Goal: Transaction & Acquisition: Purchase product/service

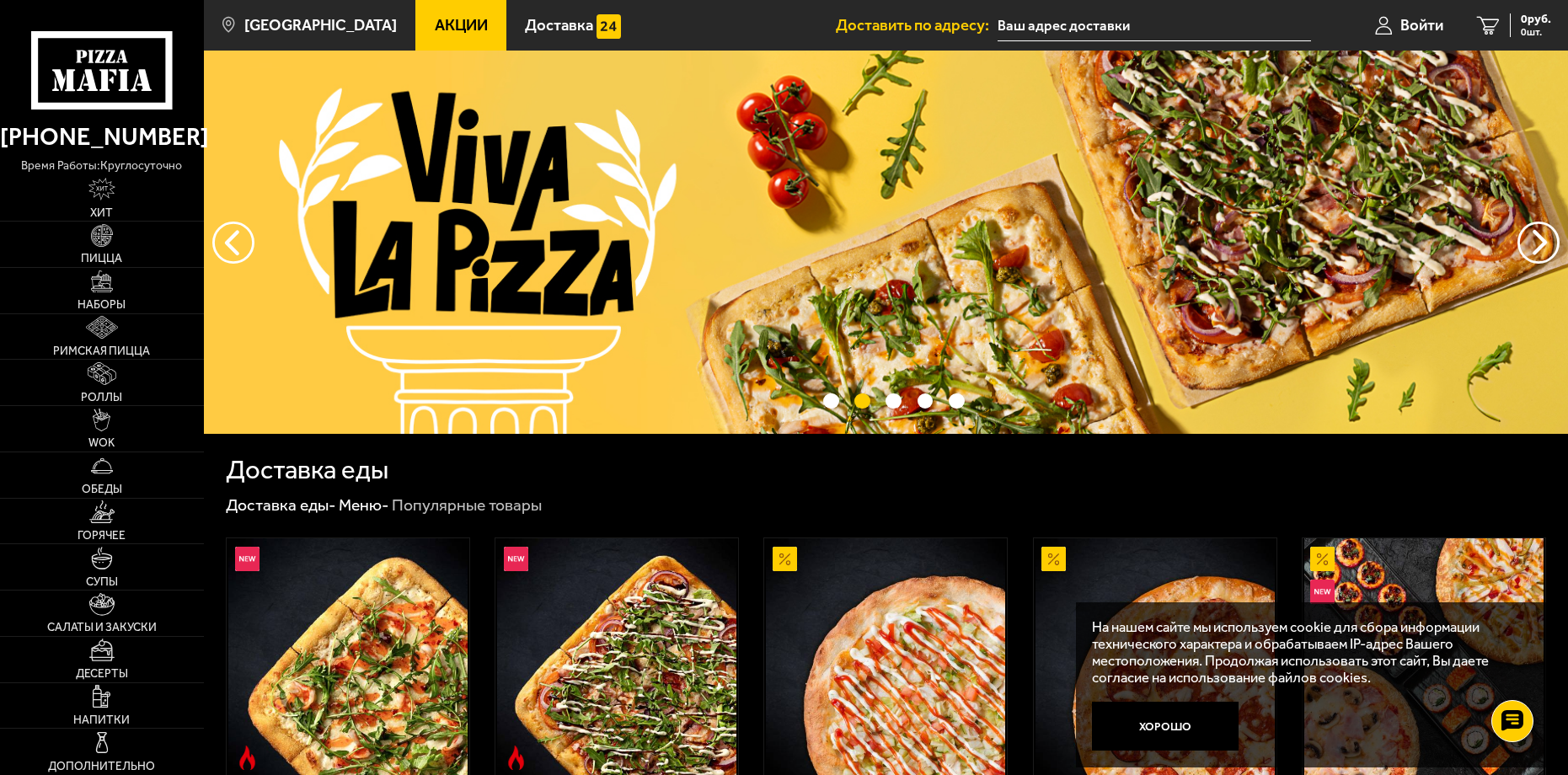
click at [1089, 12] on input "text" at bounding box center [1154, 25] width 313 height 31
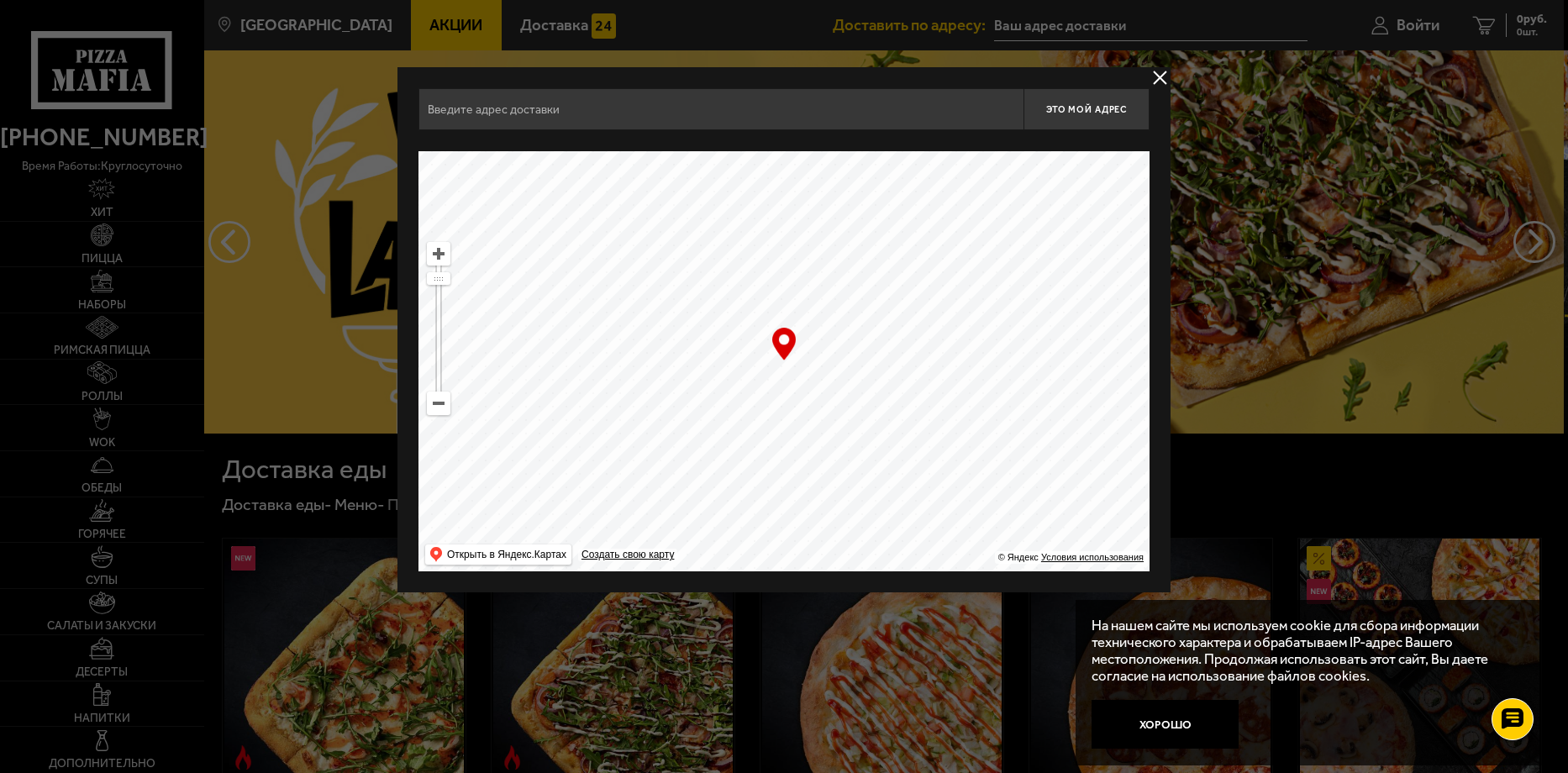
click at [753, 131] on div "Найдите адрес перетащив карту" at bounding box center [784, 141] width 731 height 21
click at [739, 109] on input "text" at bounding box center [721, 109] width 605 height 42
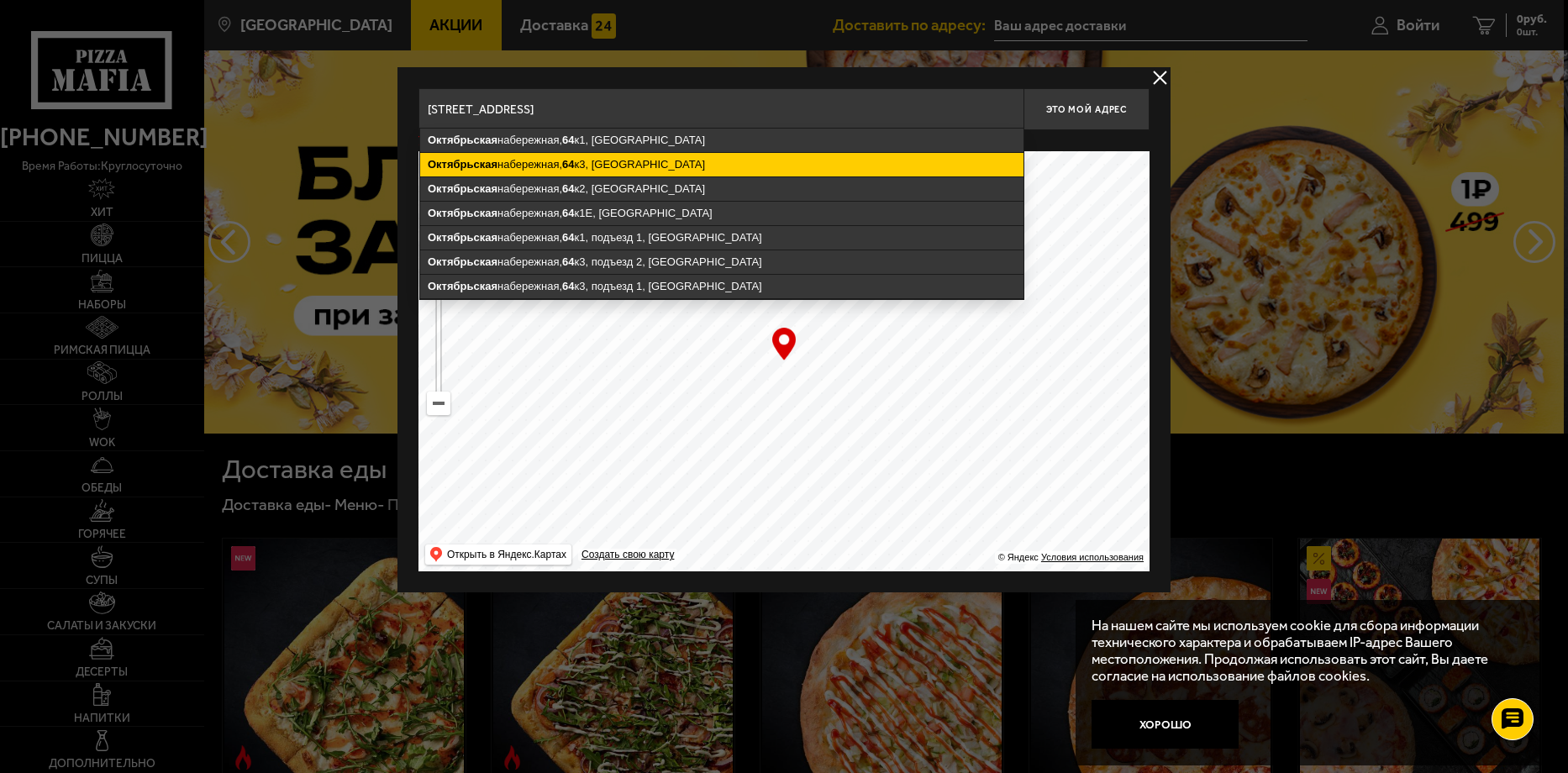
click at [625, 161] on ymaps "[STREET_ADDRESS]" at bounding box center [722, 164] width 604 height 24
type input "[STREET_ADDRESS]"
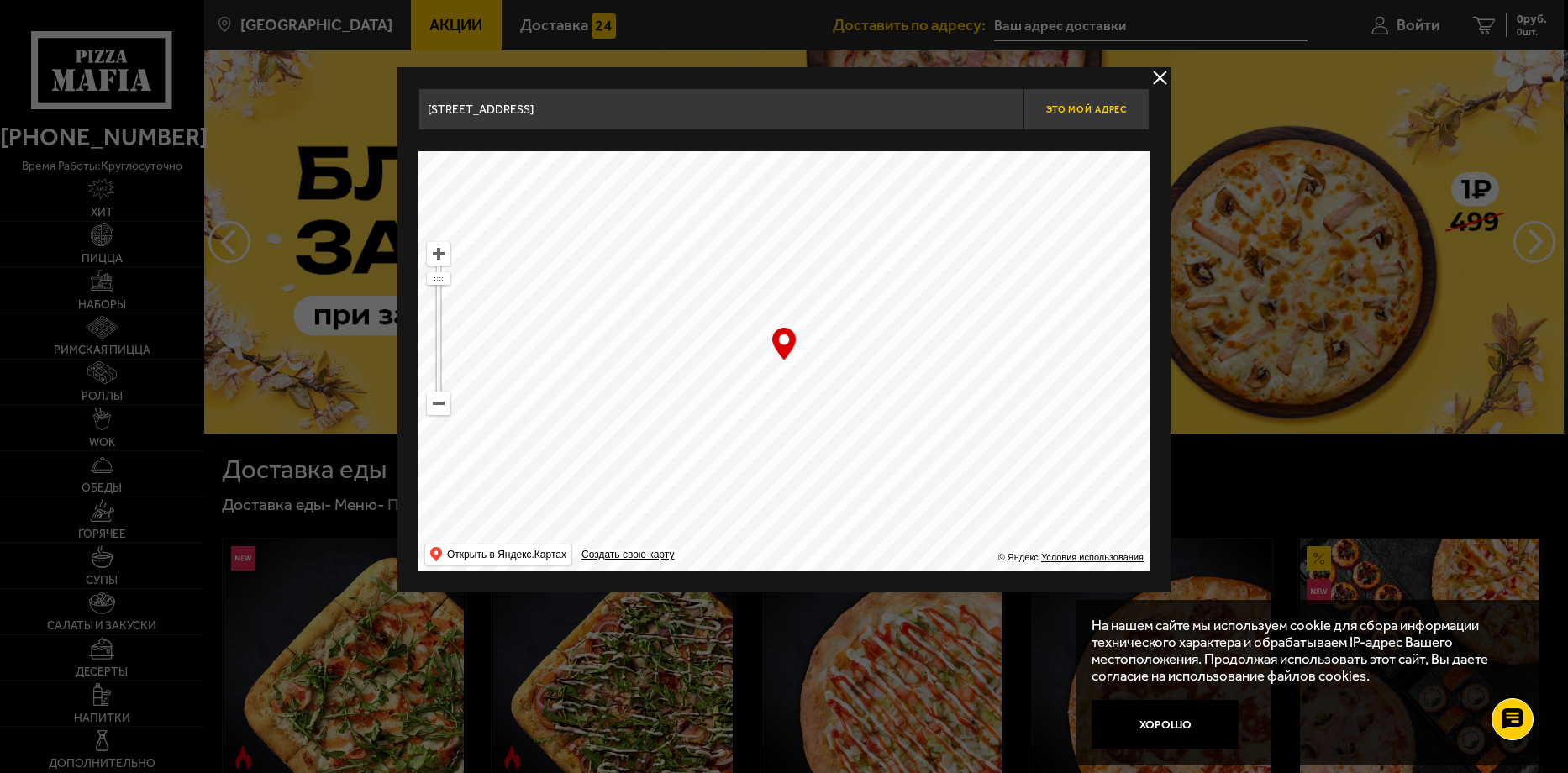
click at [1086, 117] on button "Это мой адрес" at bounding box center [1086, 109] width 126 height 42
type input "[STREET_ADDRESS]"
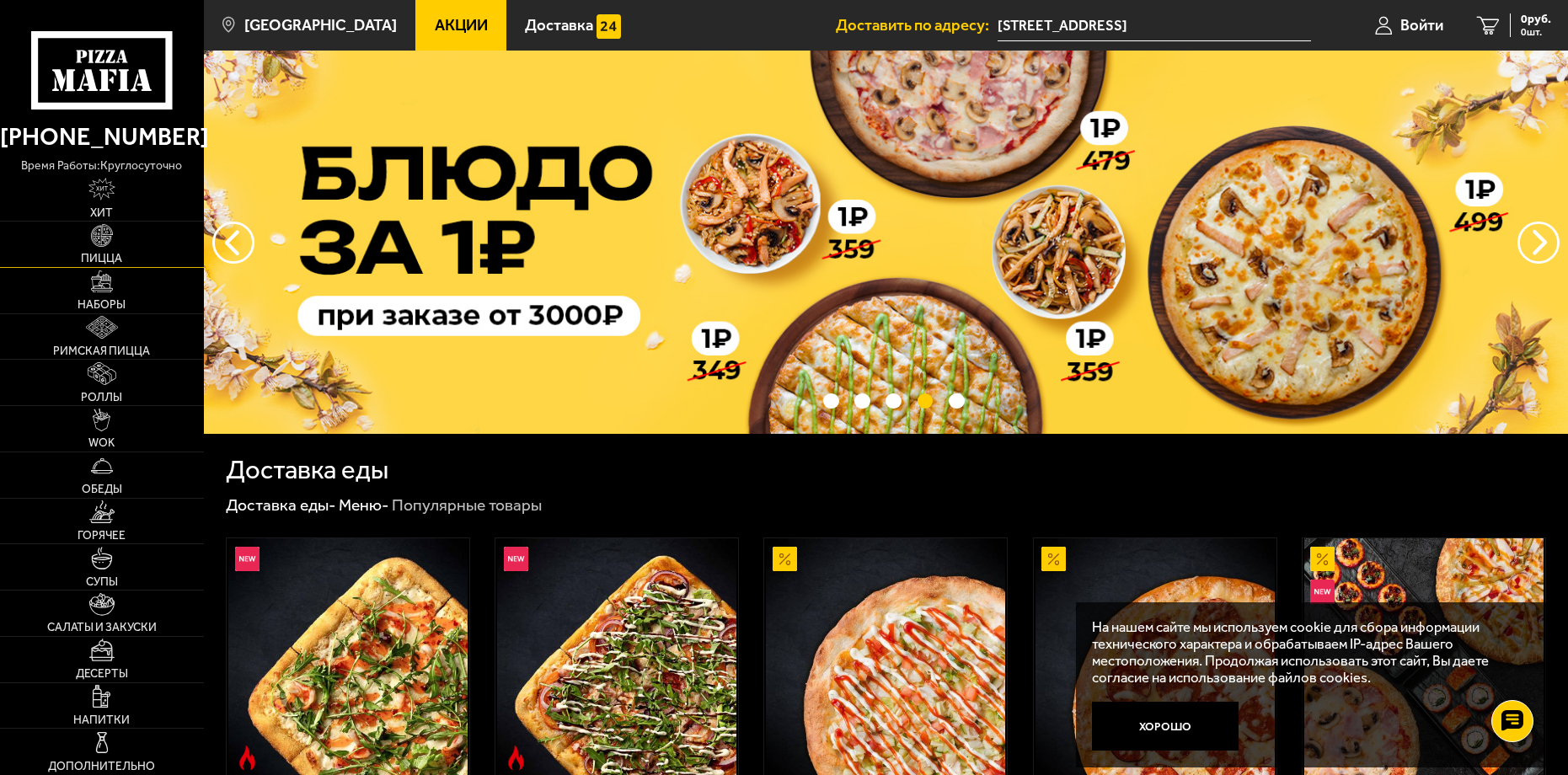
click at [118, 243] on link "Пицца" at bounding box center [102, 244] width 204 height 45
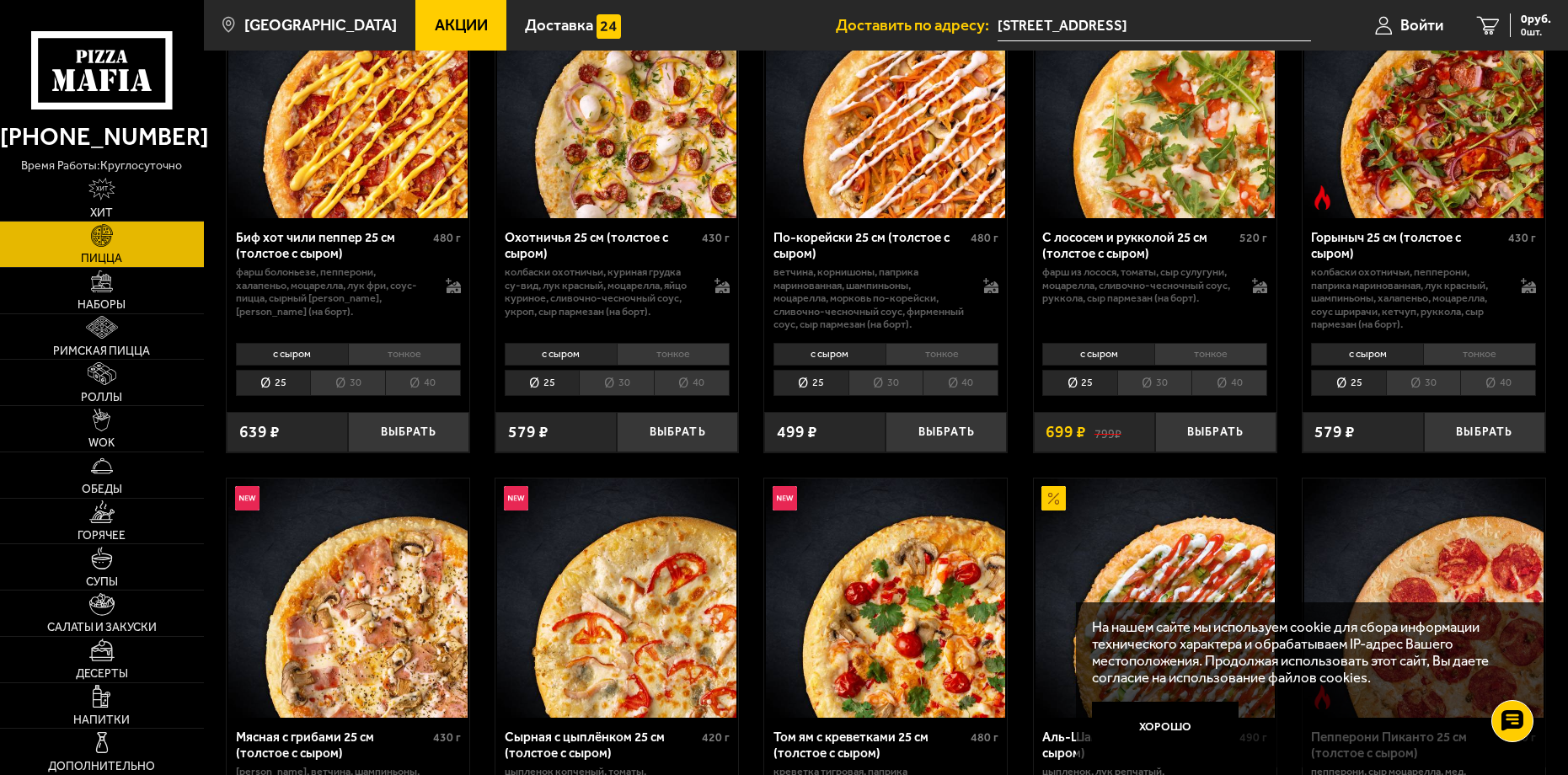
scroll to position [253, 0]
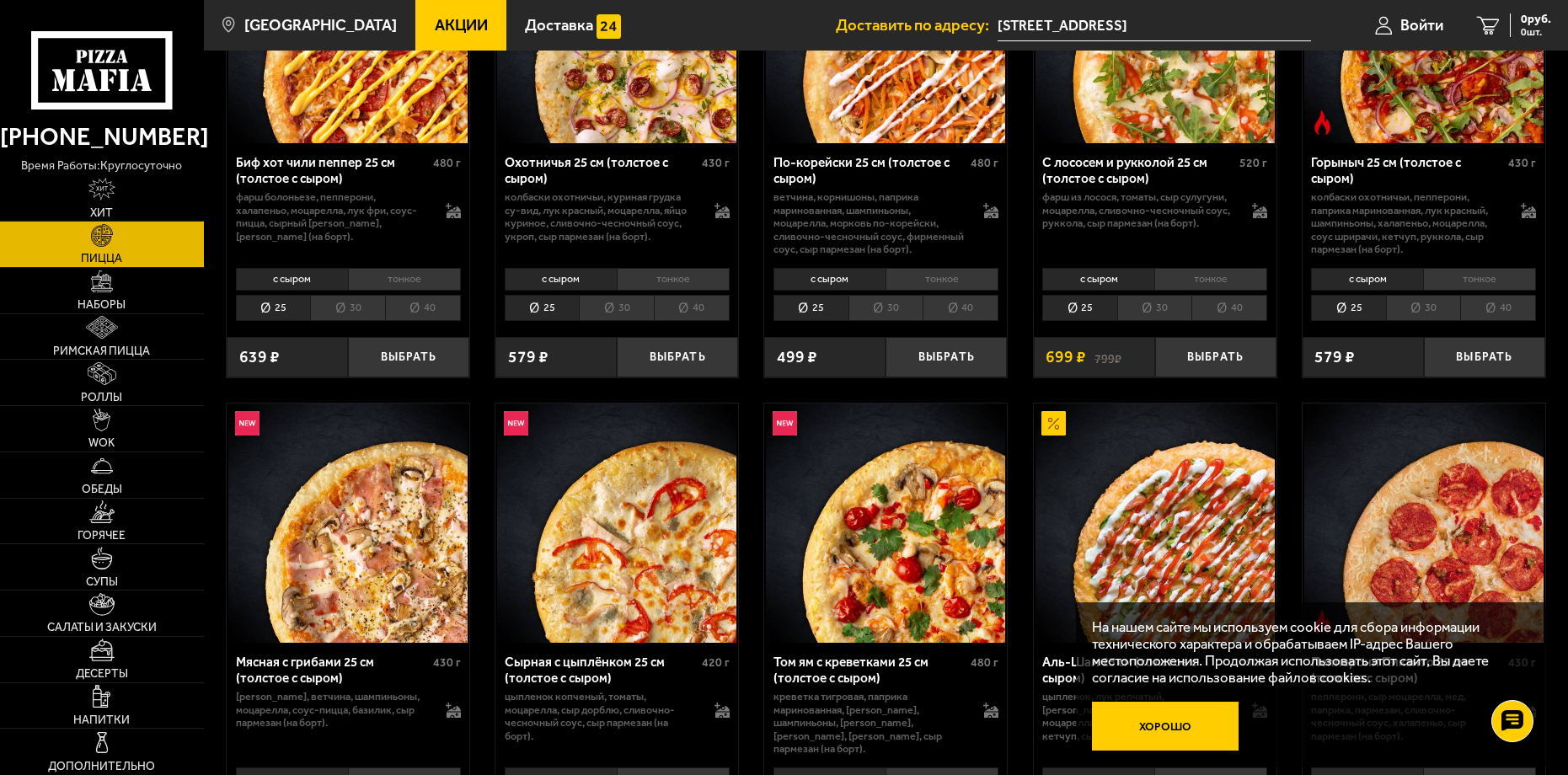
click at [1136, 729] on button "Хорошо" at bounding box center [1166, 725] width 147 height 49
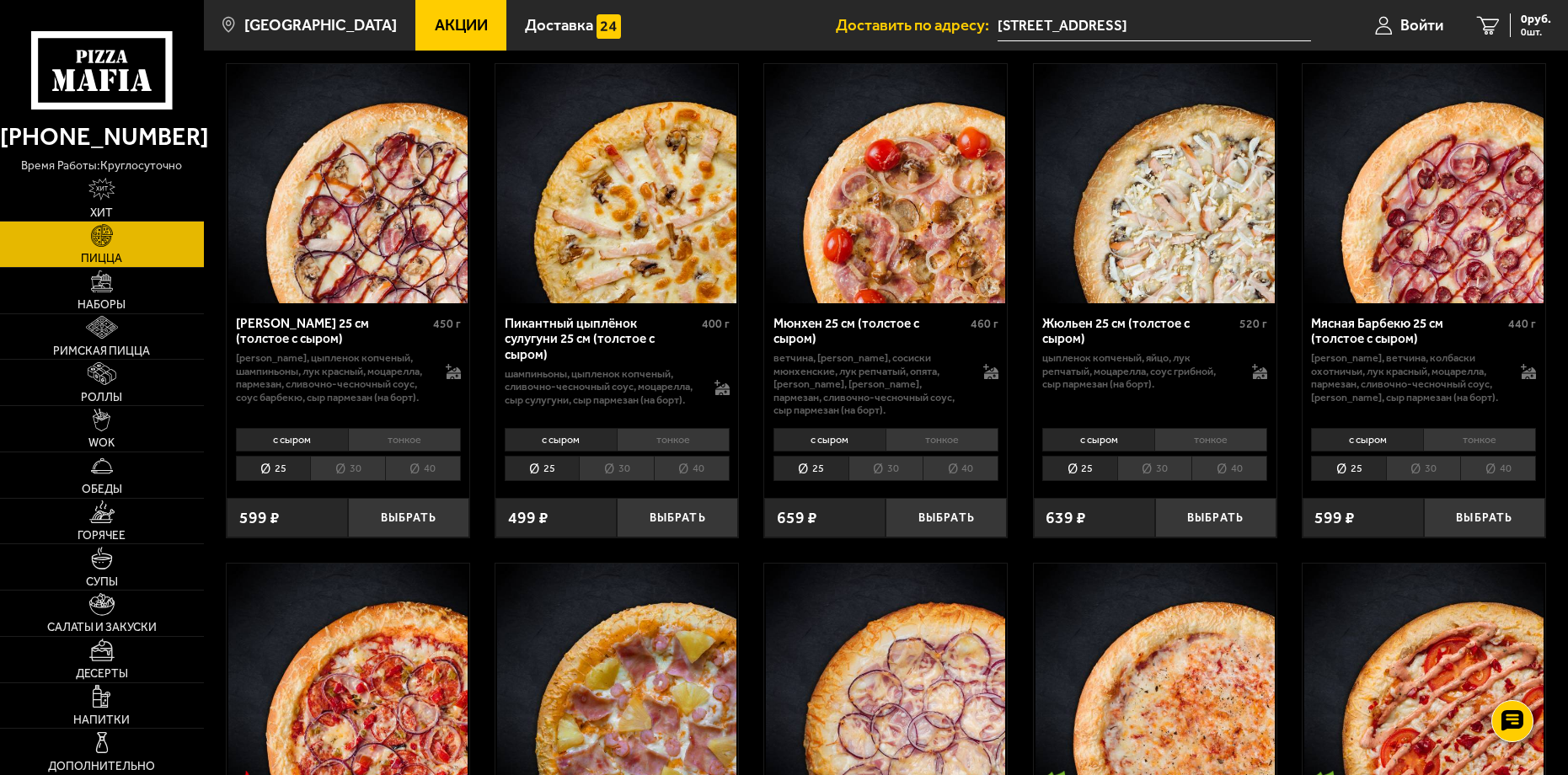
scroll to position [2613, 0]
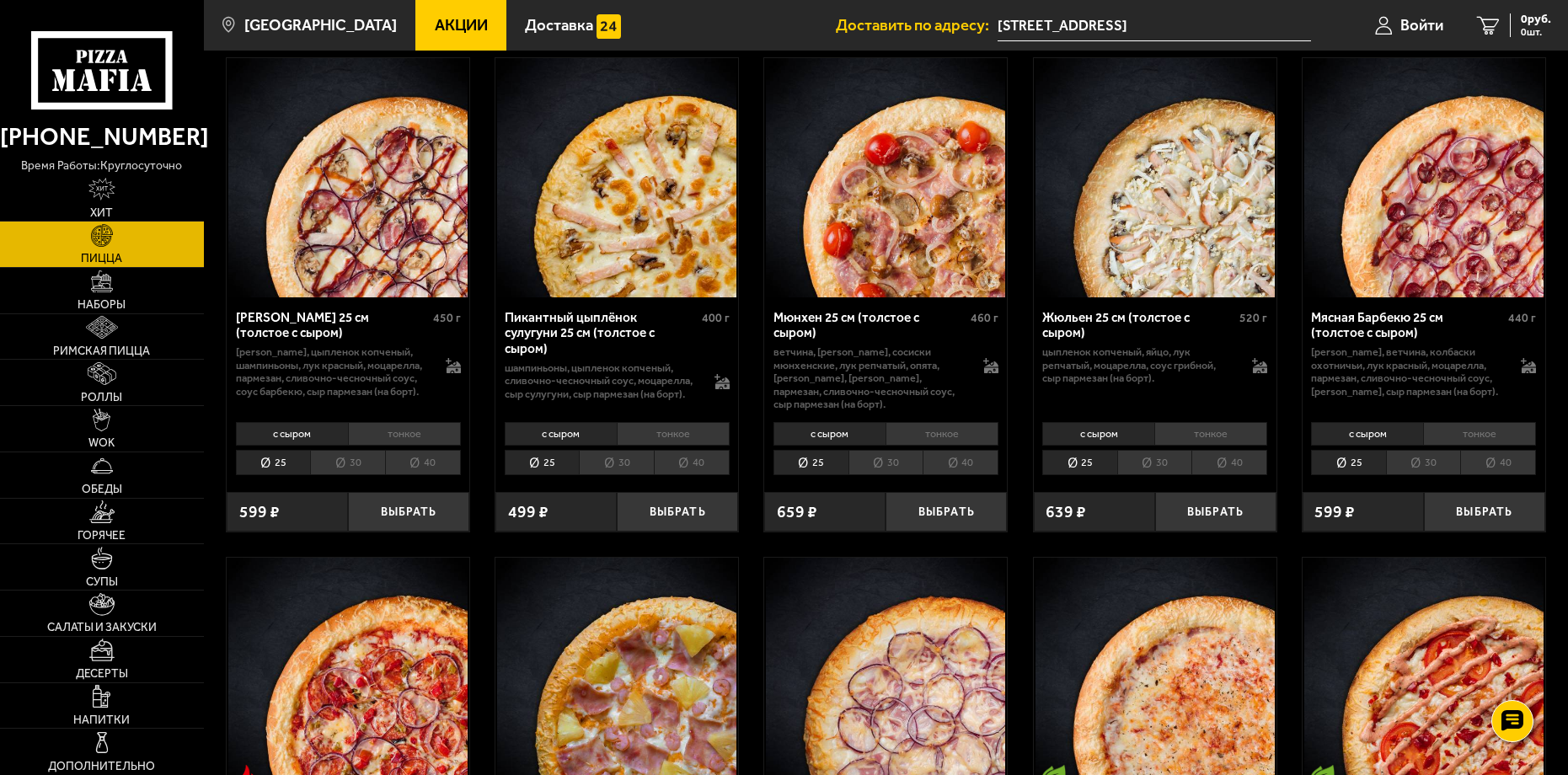
click at [620, 425] on li "тонкое" at bounding box center [673, 434] width 113 height 24
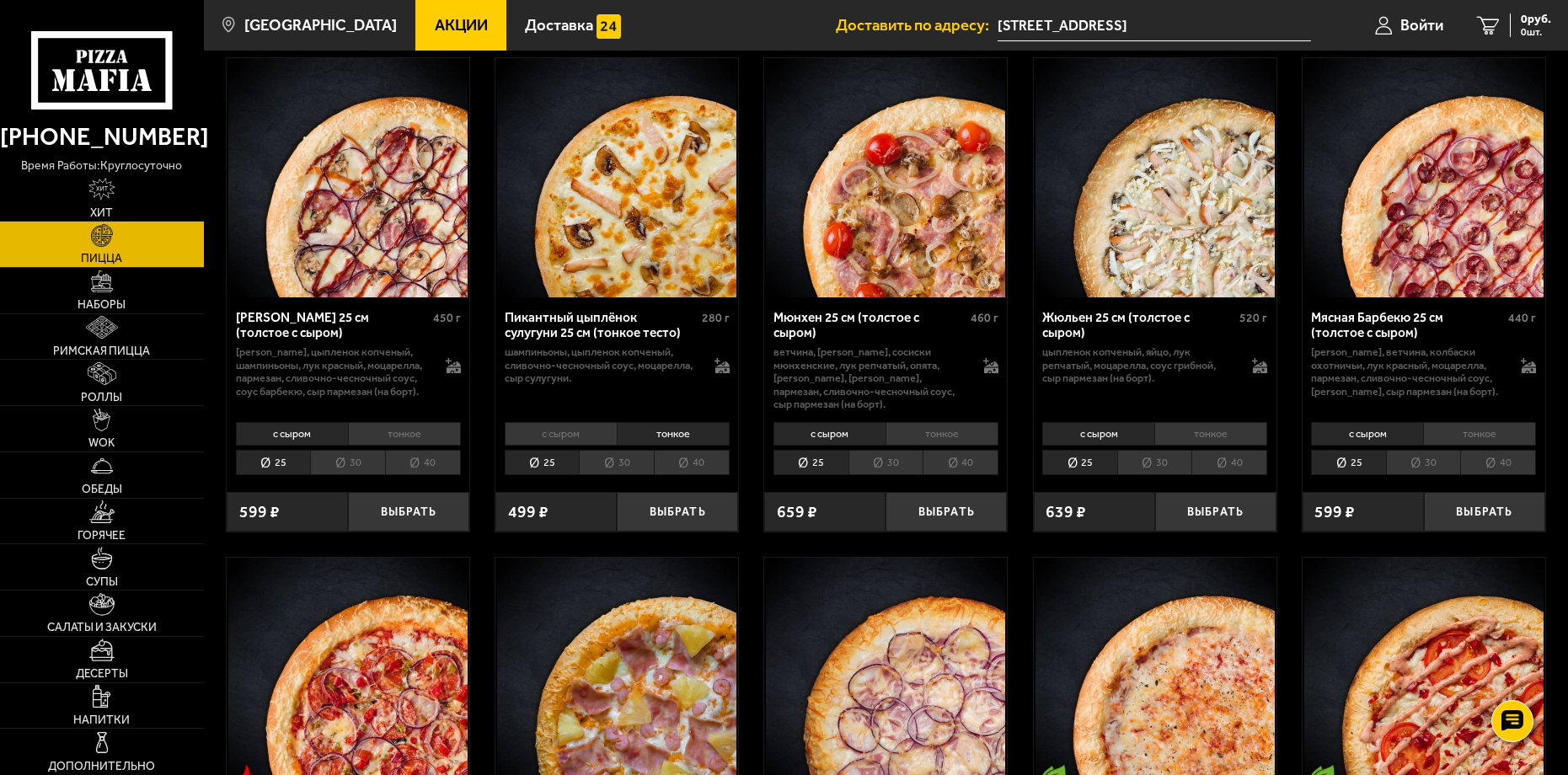
click at [601, 429] on li "с сыром" at bounding box center [561, 434] width 112 height 24
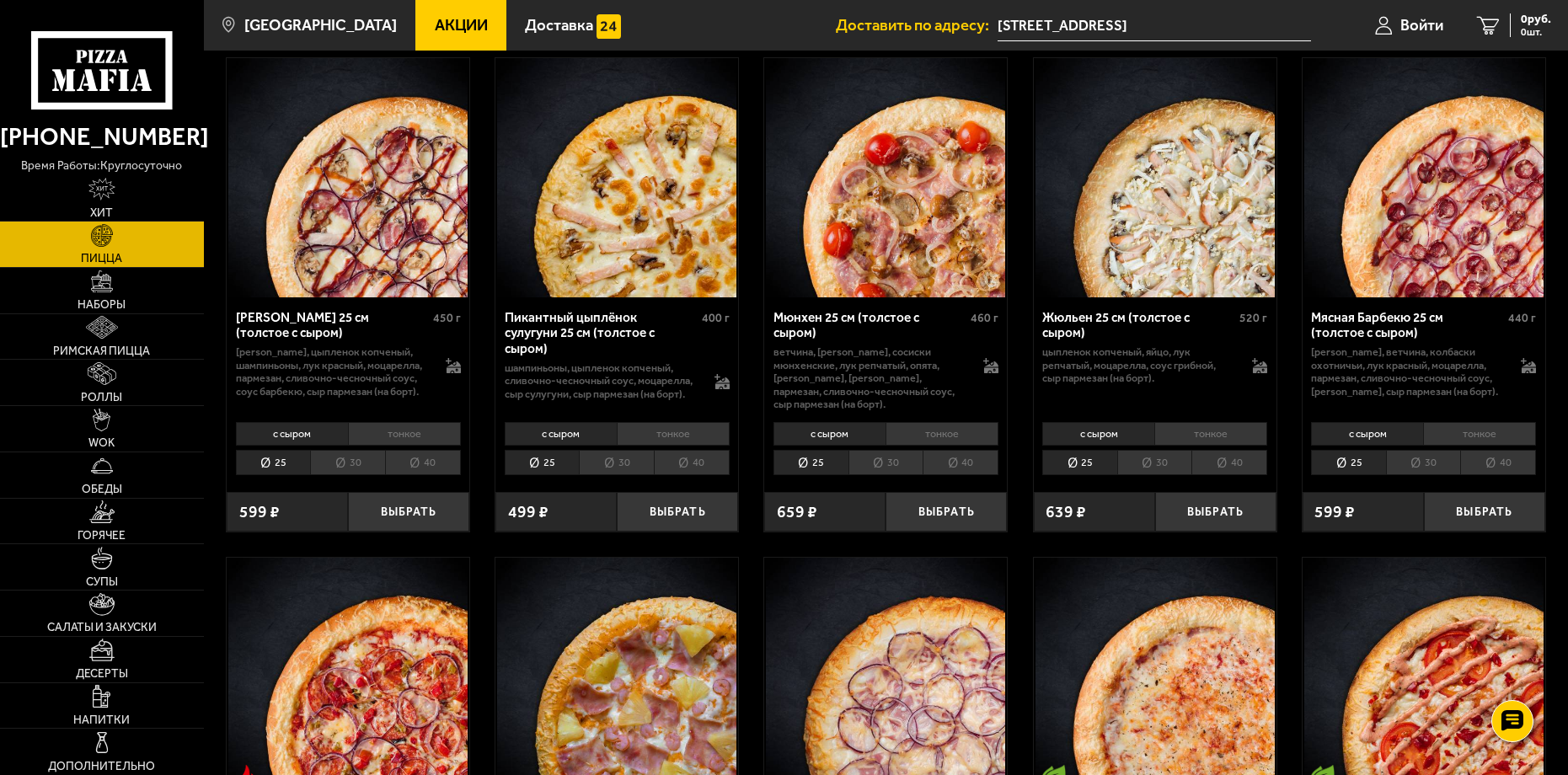
click at [686, 425] on li "тонкое" at bounding box center [673, 434] width 113 height 24
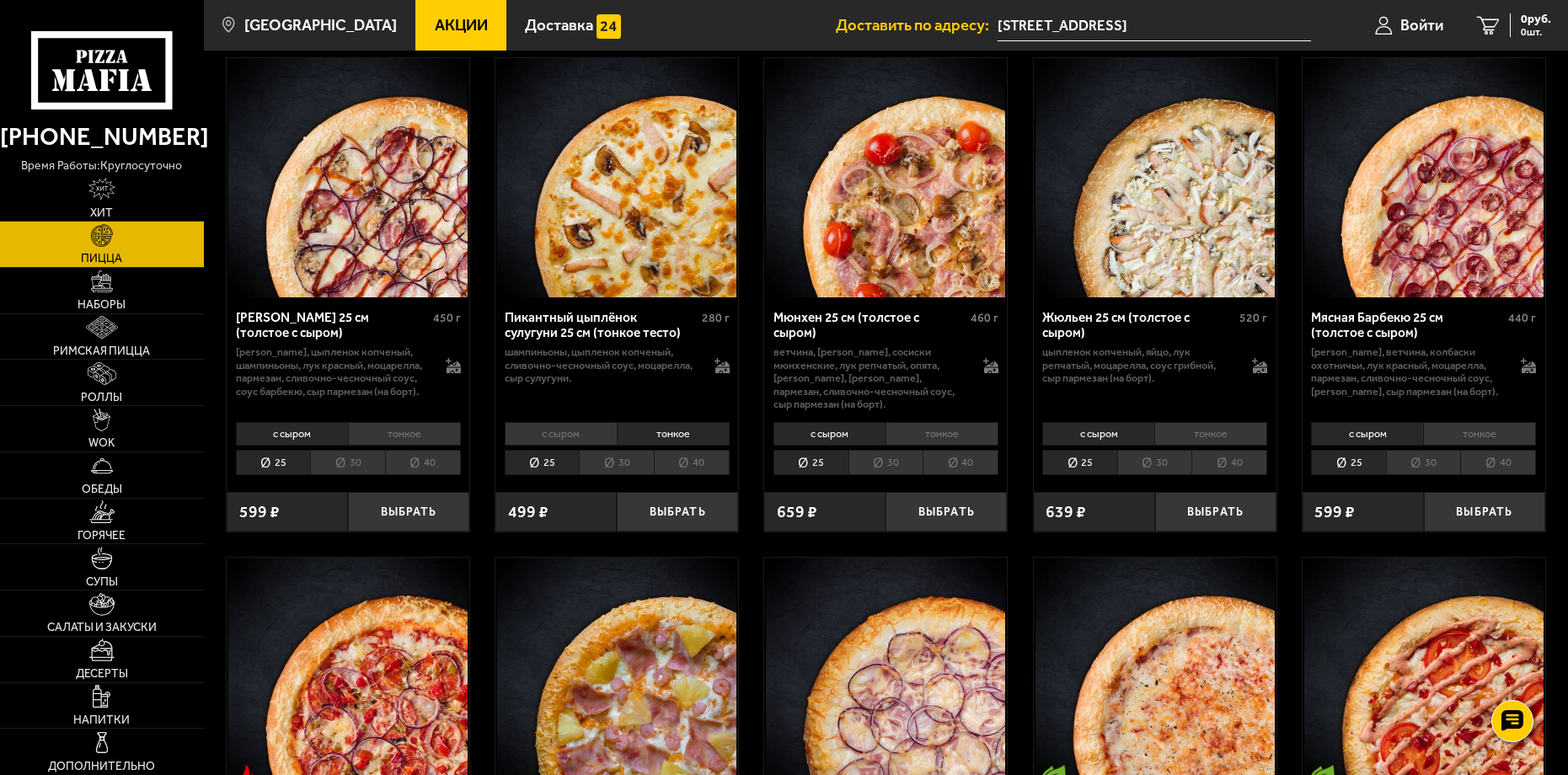
click at [574, 430] on li "с сыром" at bounding box center [561, 434] width 112 height 24
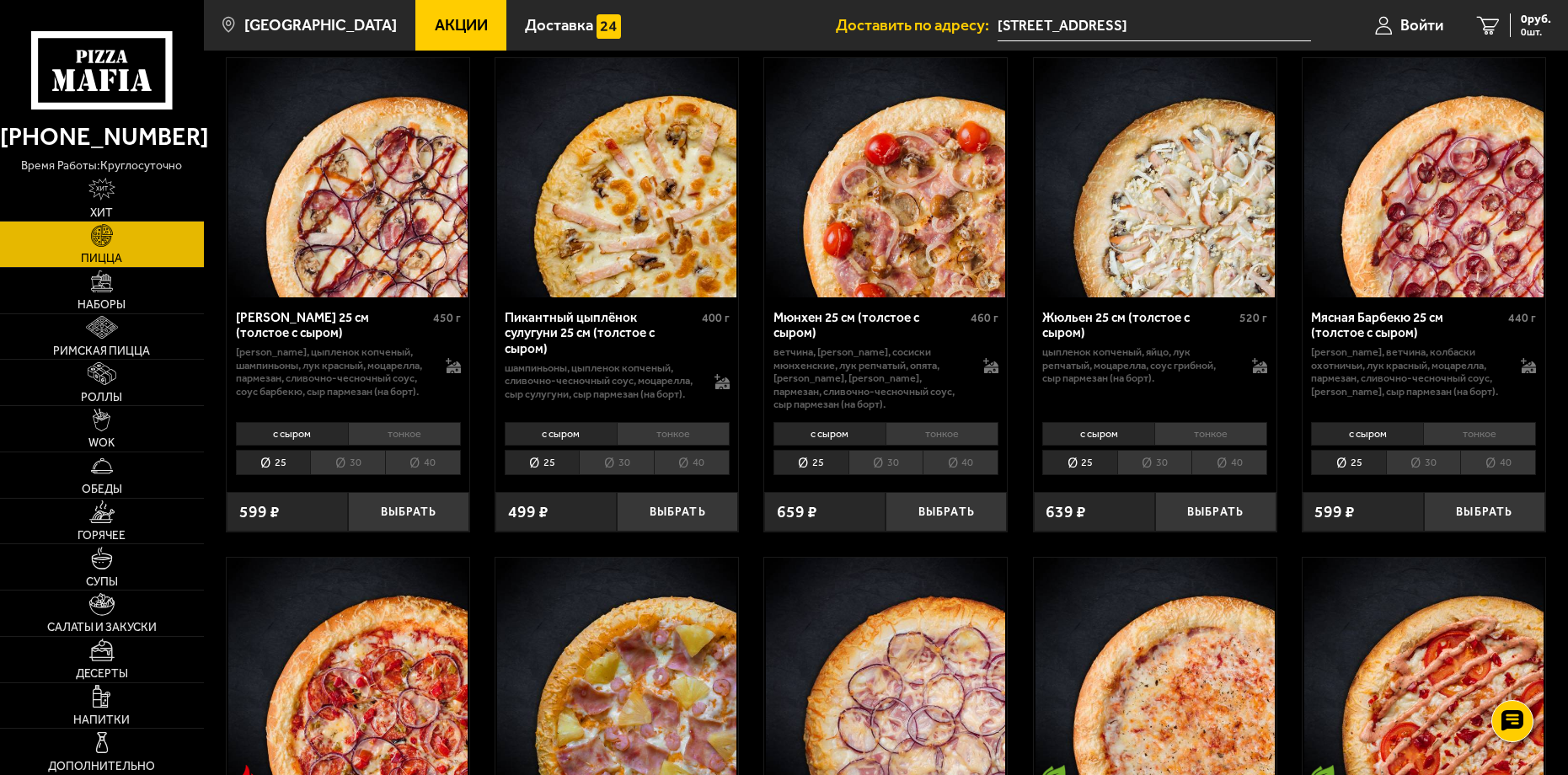
click at [626, 459] on li "30" at bounding box center [616, 464] width 75 height 27
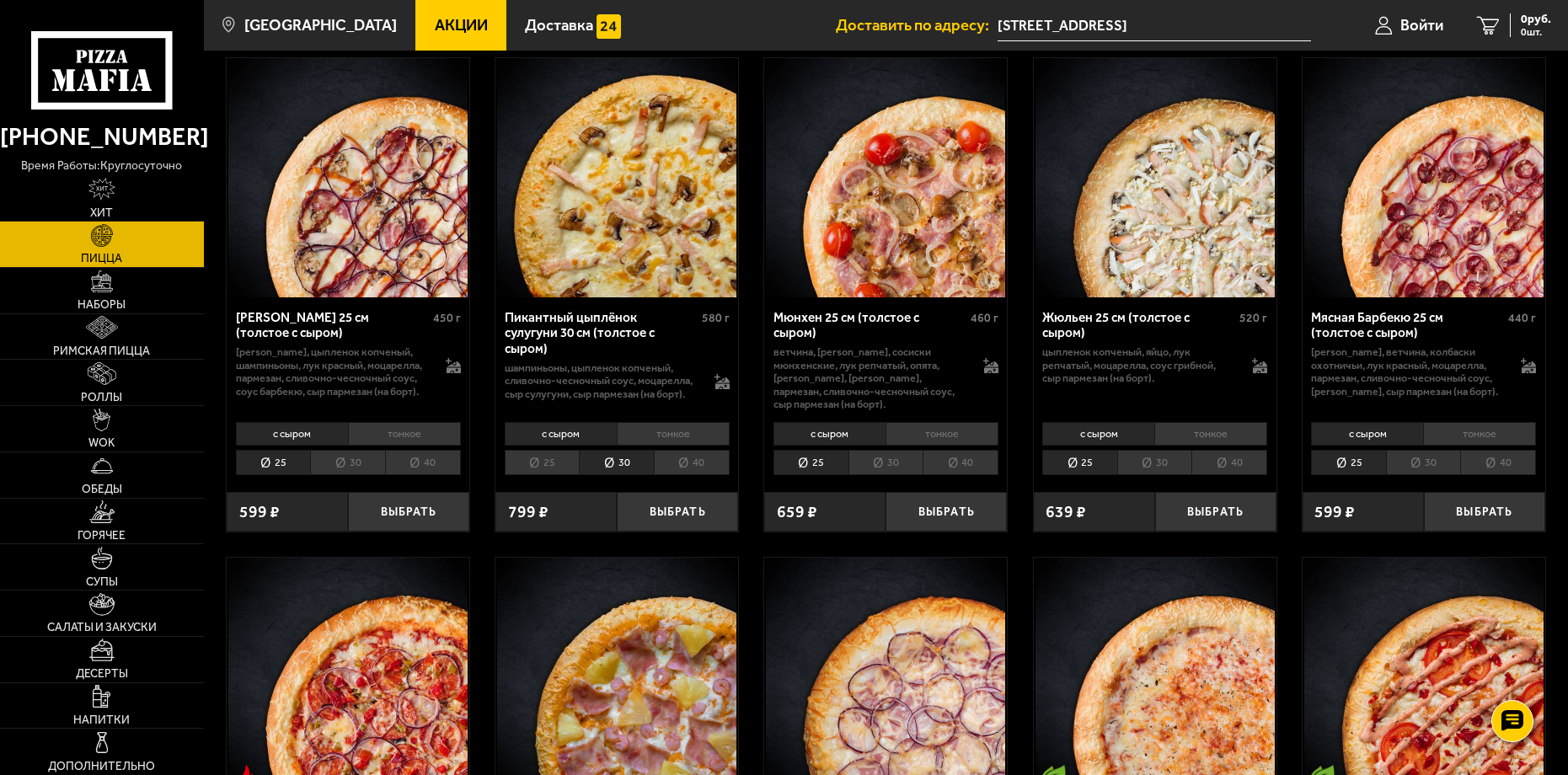
click at [517, 459] on li "25" at bounding box center [542, 464] width 75 height 27
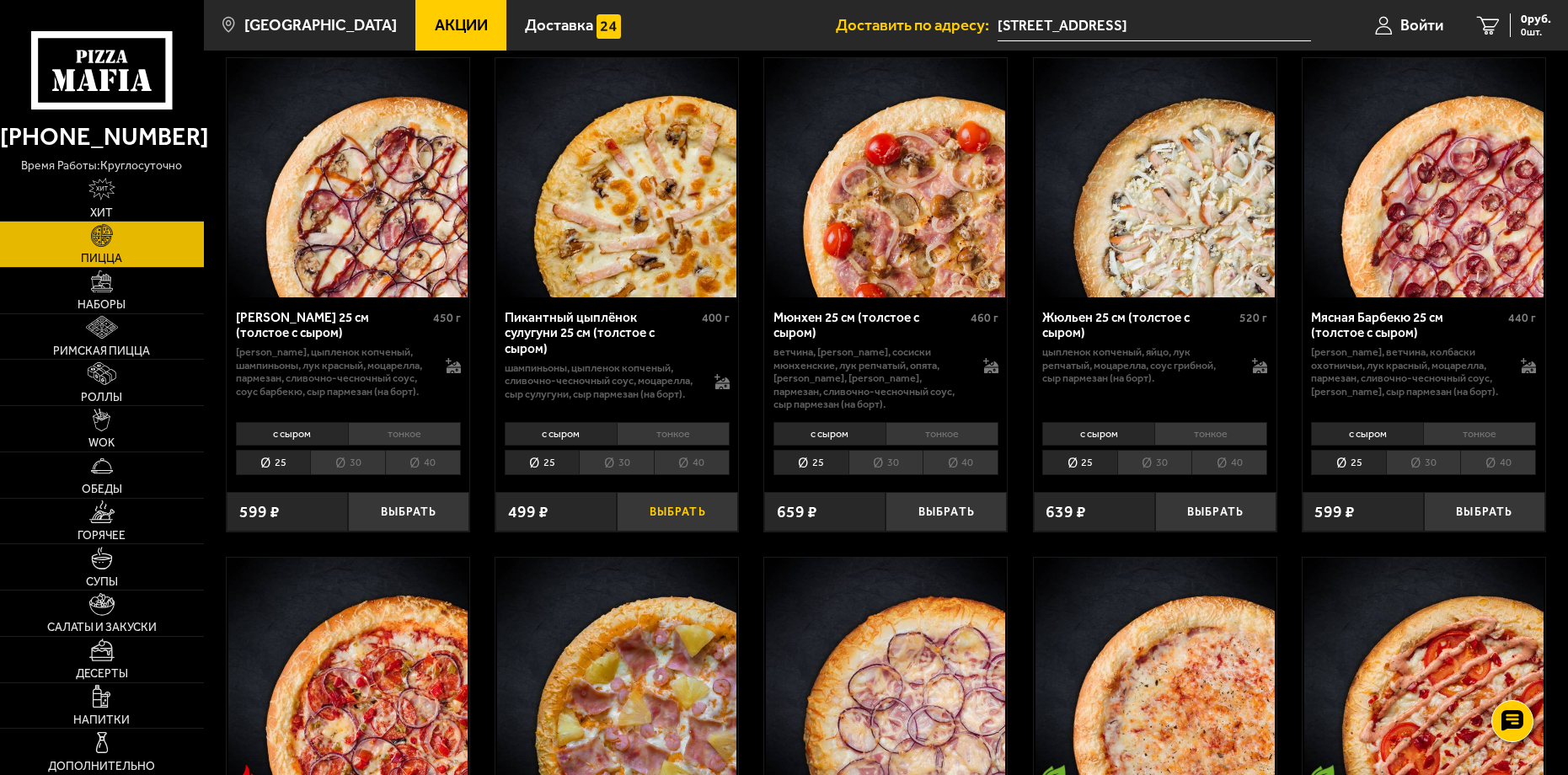
click at [648, 497] on button "Выбрать" at bounding box center [677, 511] width 121 height 40
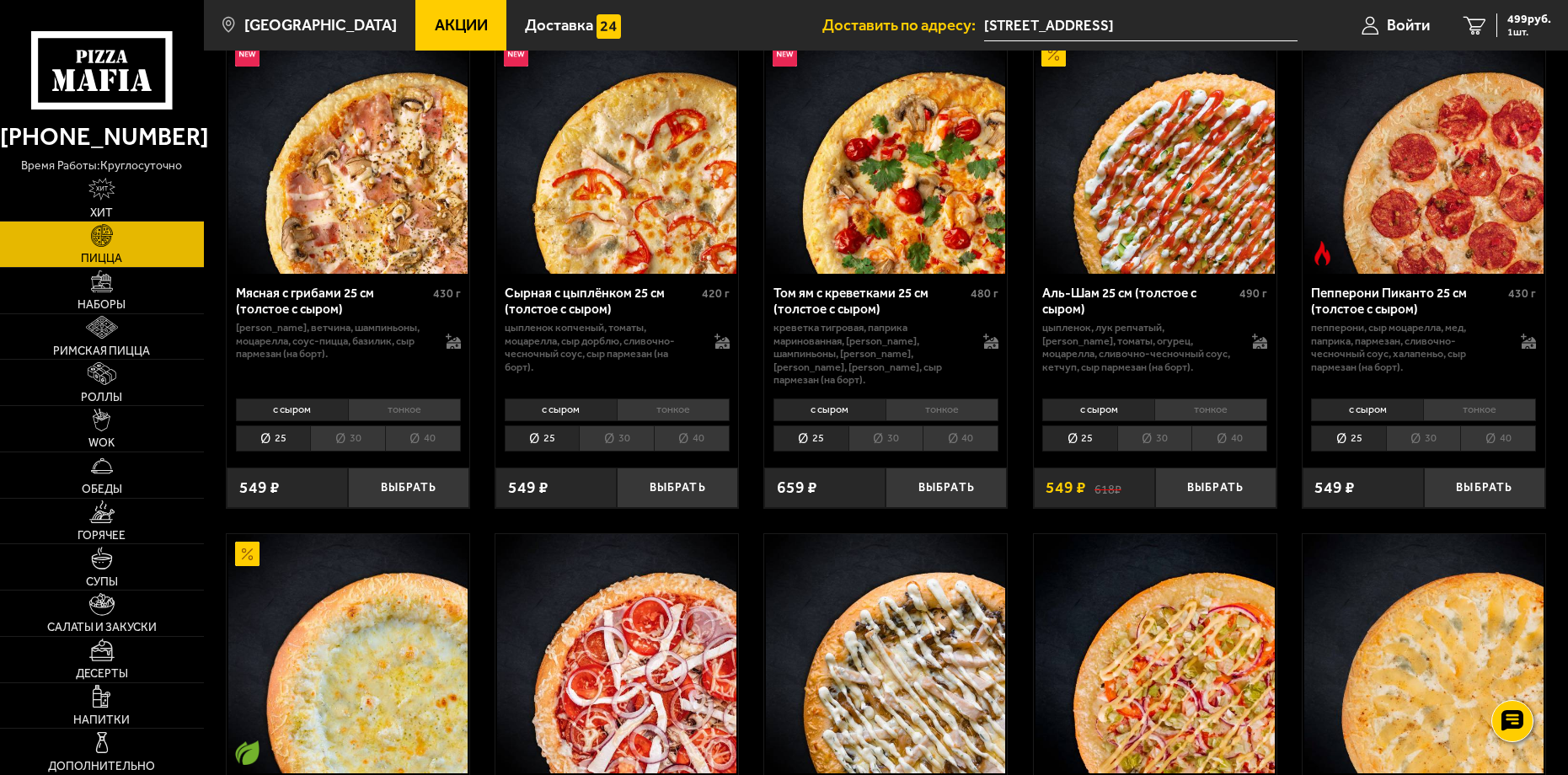
scroll to position [540, 0]
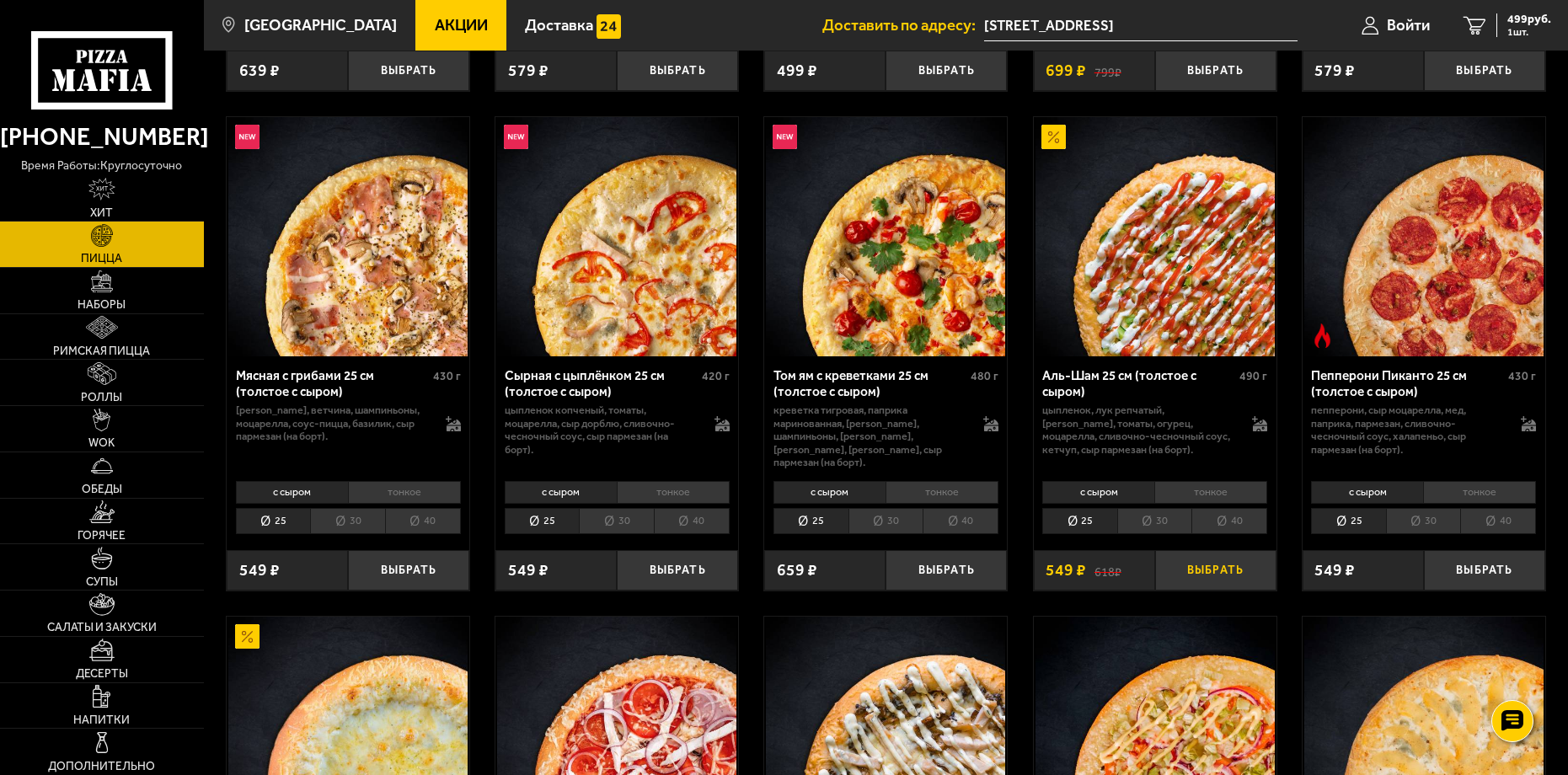
click at [1193, 560] on button "Выбрать" at bounding box center [1215, 570] width 121 height 40
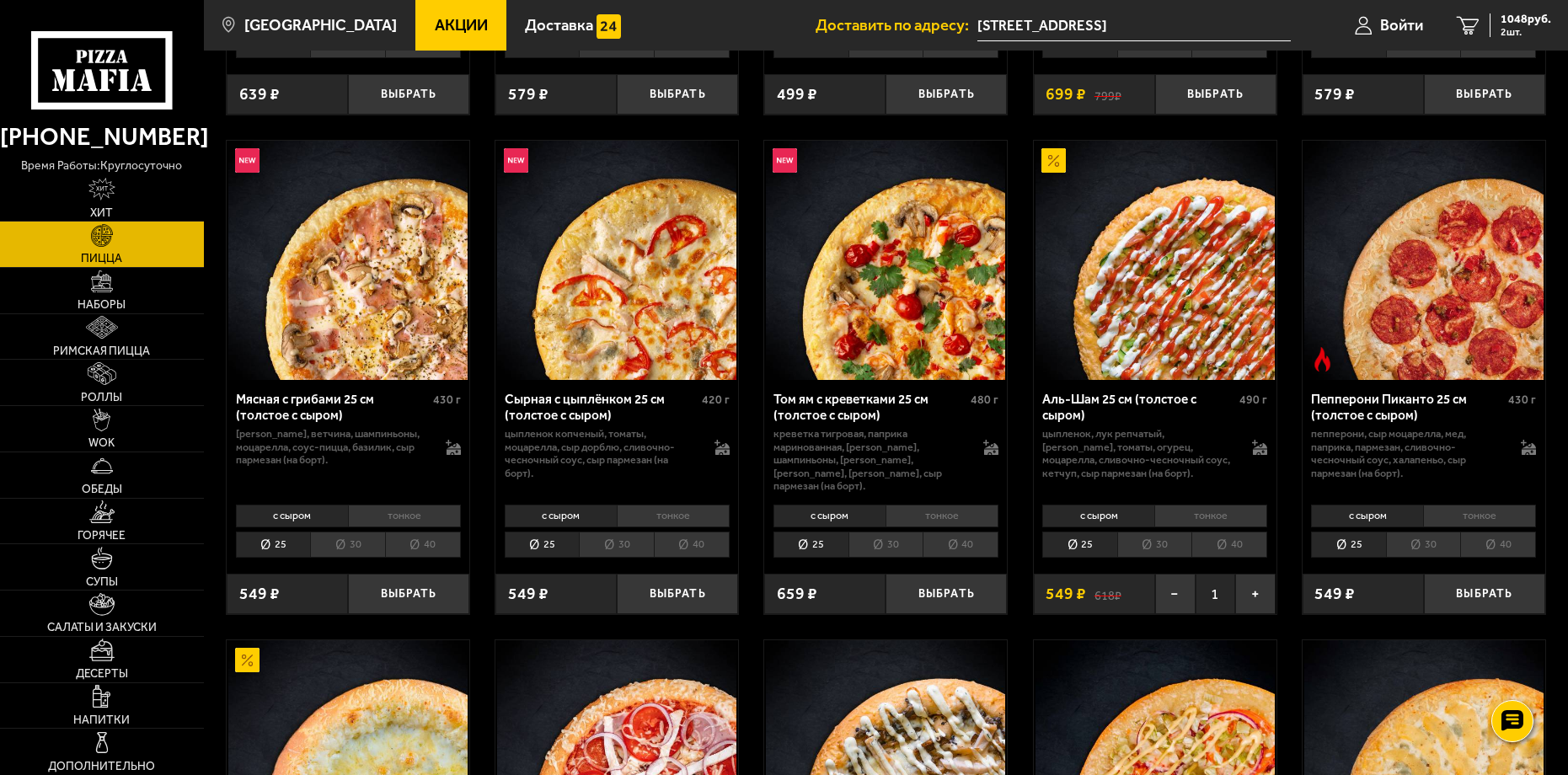
scroll to position [573, 0]
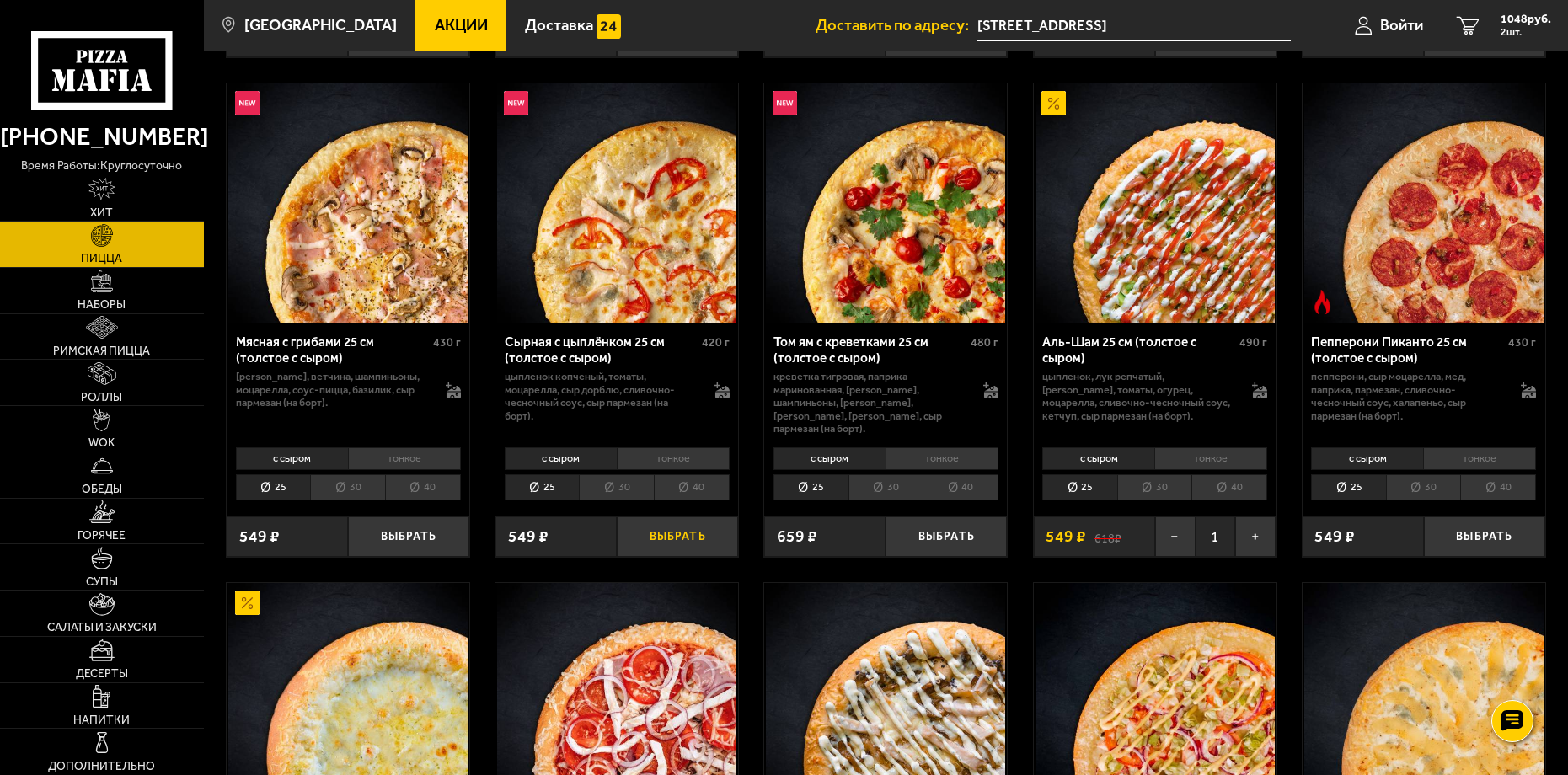
click at [678, 517] on button "Выбрать" at bounding box center [677, 536] width 121 height 40
click at [1527, 33] on span "3 шт." at bounding box center [1526, 31] width 50 height 10
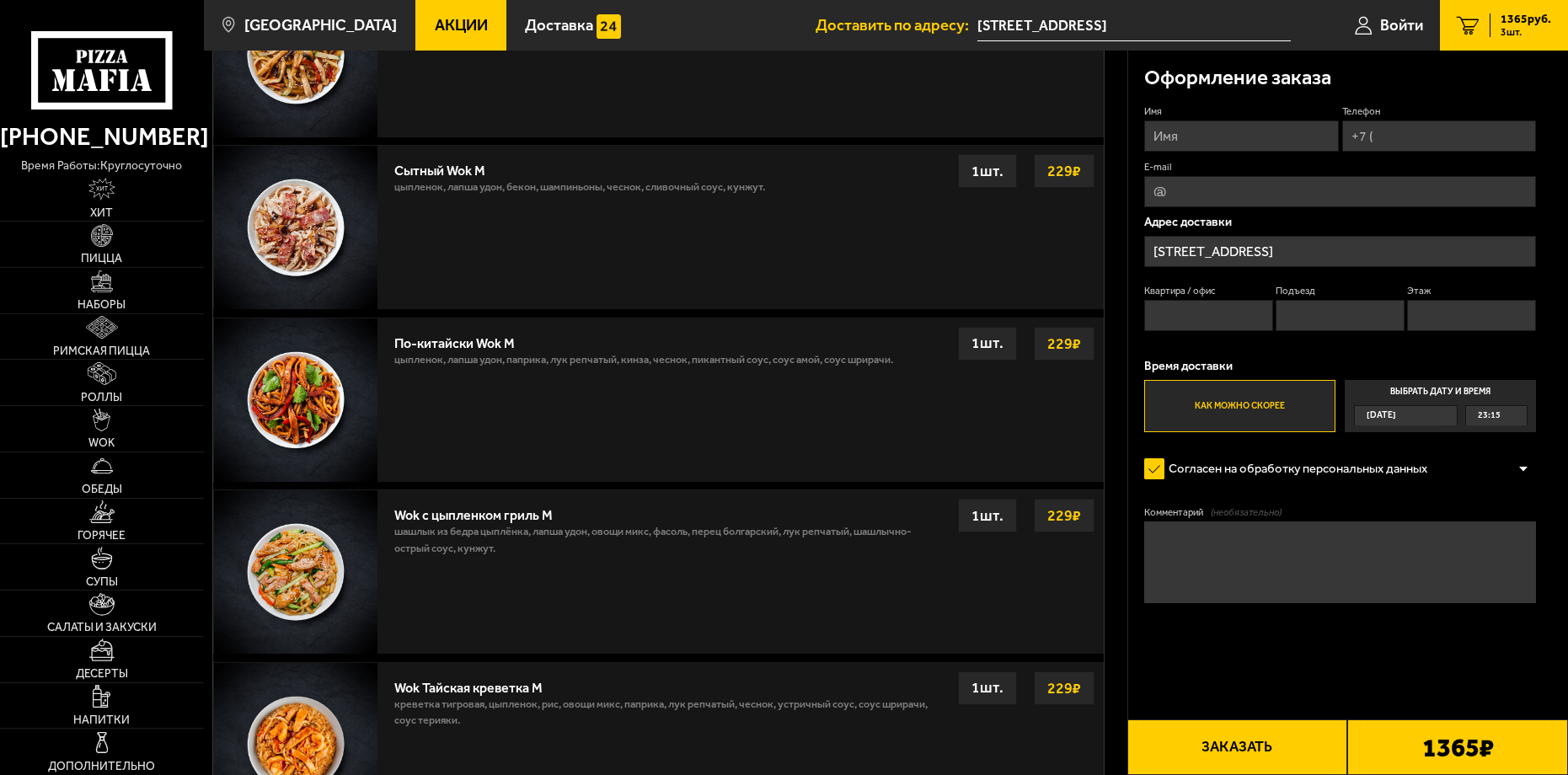
scroll to position [927, 0]
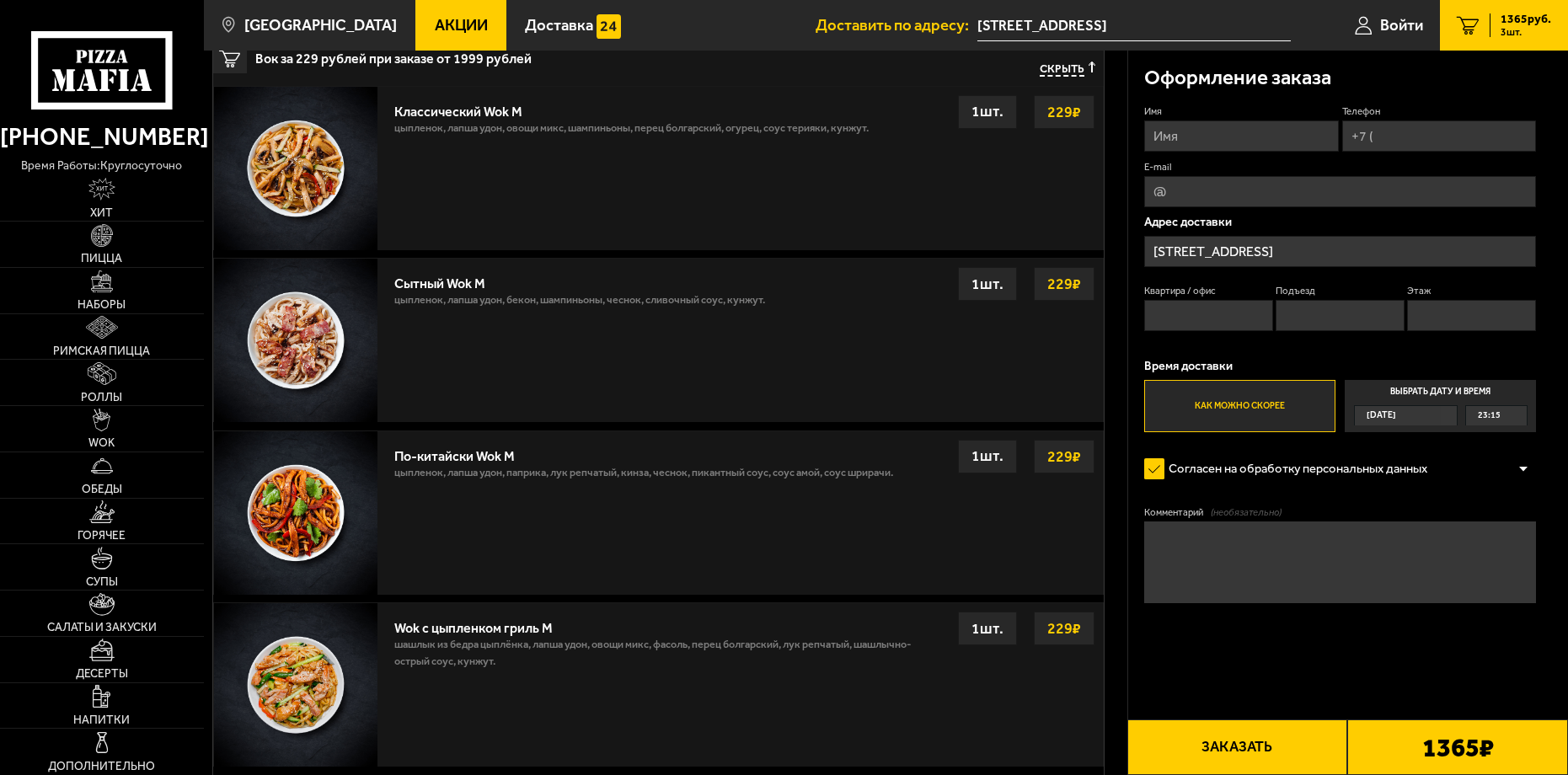
click at [1241, 143] on input "Имя" at bounding box center [1242, 135] width 195 height 31
type input "Аяна"
click at [1396, 145] on input "Телефон" at bounding box center [1439, 135] width 195 height 31
type input "[PHONE_NUMBER]"
click at [1182, 200] on input "E-mail" at bounding box center [1340, 191] width 392 height 31
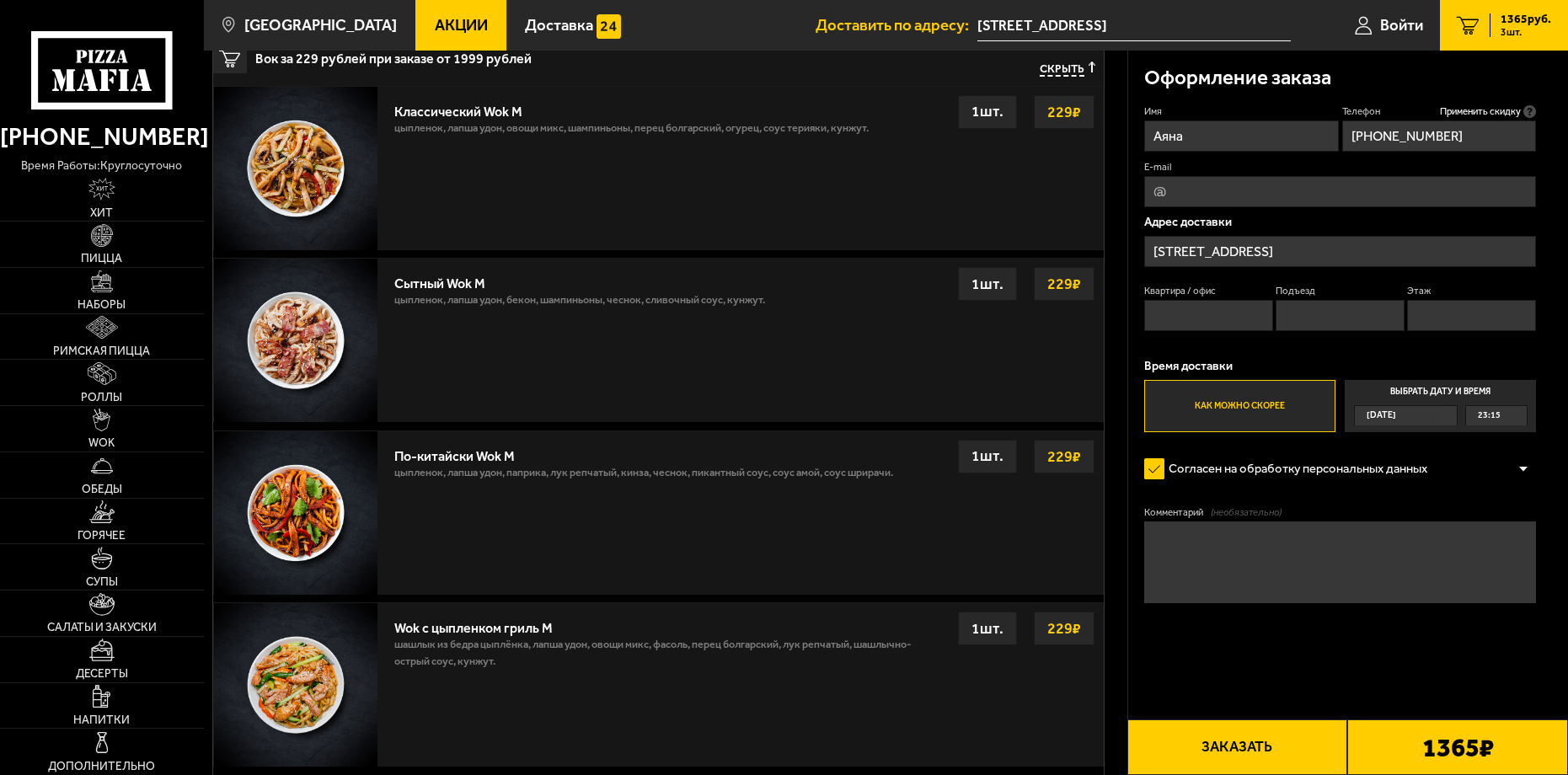
type input "у"
type input "[EMAIL_ADDRESS][DOMAIN_NAME]"
click at [1285, 537] on textarea "Комментарий (необязательно)" at bounding box center [1340, 563] width 392 height 81
drag, startPoint x: 1306, startPoint y: 550, endPoint x: 883, endPoint y: 501, distance: 425.8
click at [883, 501] on section "Ваш заказ Очистить корзину Доставка еды - Корзина Пикантный цыплёнок сулугуни 2…" at bounding box center [886, 353] width 1364 height 2460
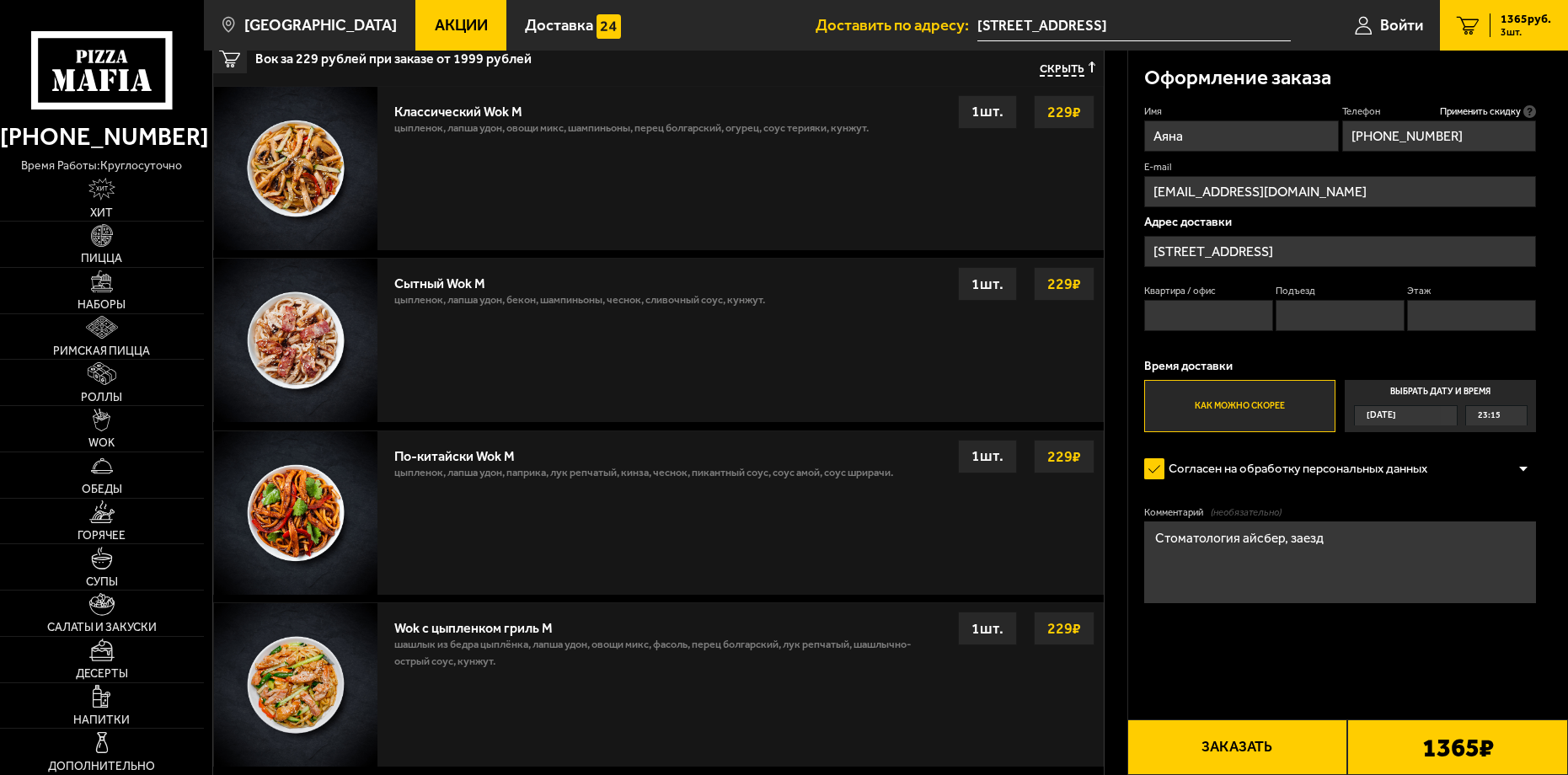
click at [1277, 549] on textarea "Стоматология айсбер, заезд" at bounding box center [1340, 563] width 392 height 81
click at [1356, 556] on textarea "Стоматология айсберг, заезд" at bounding box center [1340, 563] width 392 height 81
drag, startPoint x: 1341, startPoint y: 547, endPoint x: 1290, endPoint y: 581, distance: 61.3
click at [1290, 581] on textarea "Стоматология айсберг, заезд с" at bounding box center [1340, 563] width 392 height 81
click at [1308, 540] on textarea "Стоматология айсберг," at bounding box center [1340, 563] width 392 height 81
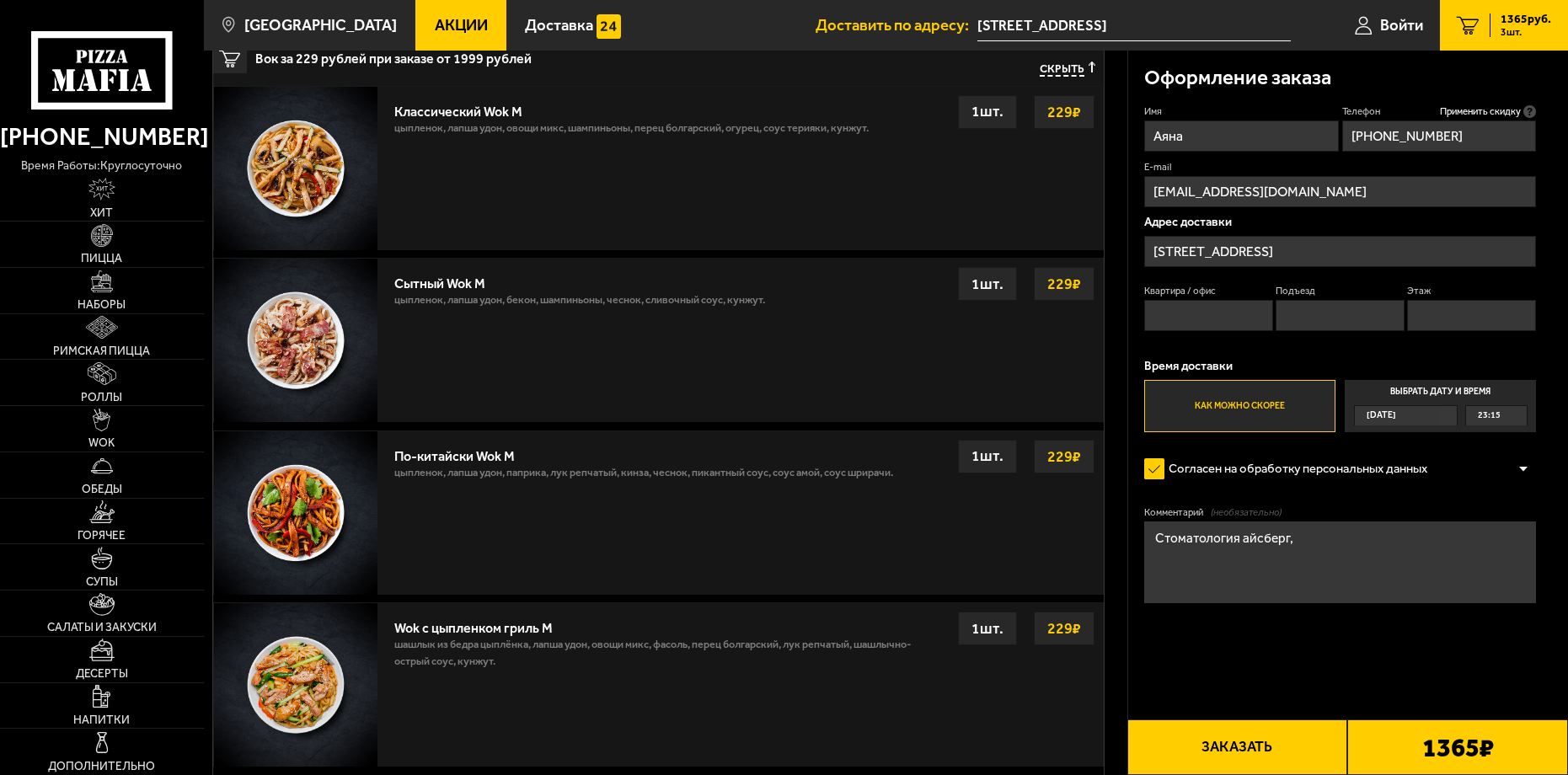
click at [1308, 540] on textarea "Стоматология айсберг," at bounding box center [1340, 563] width 392 height 81
type textarea "Стоматология айсберг"
click at [1305, 744] on button "Заказать" at bounding box center [1238, 747] width 221 height 56
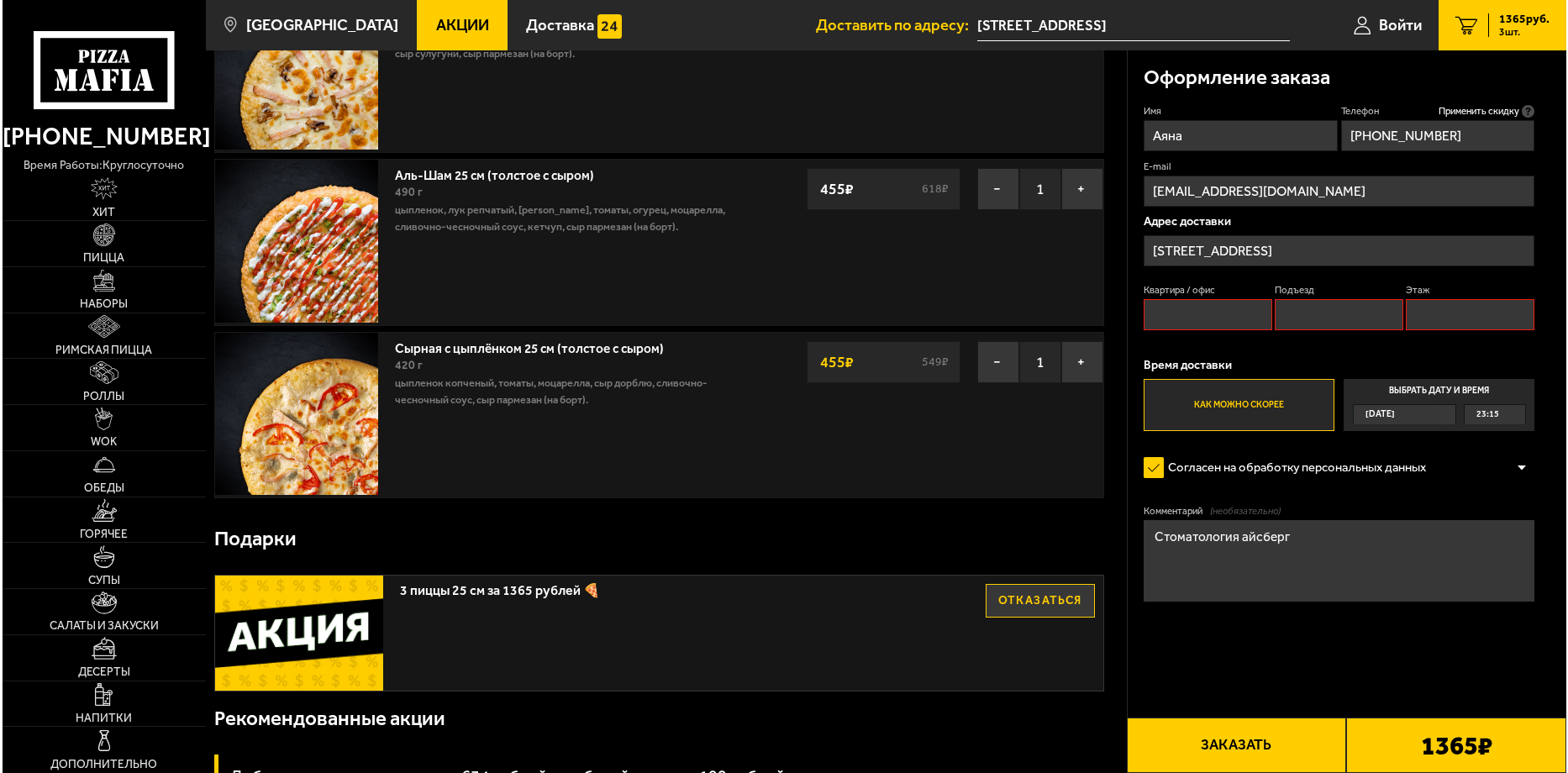
scroll to position [143, 0]
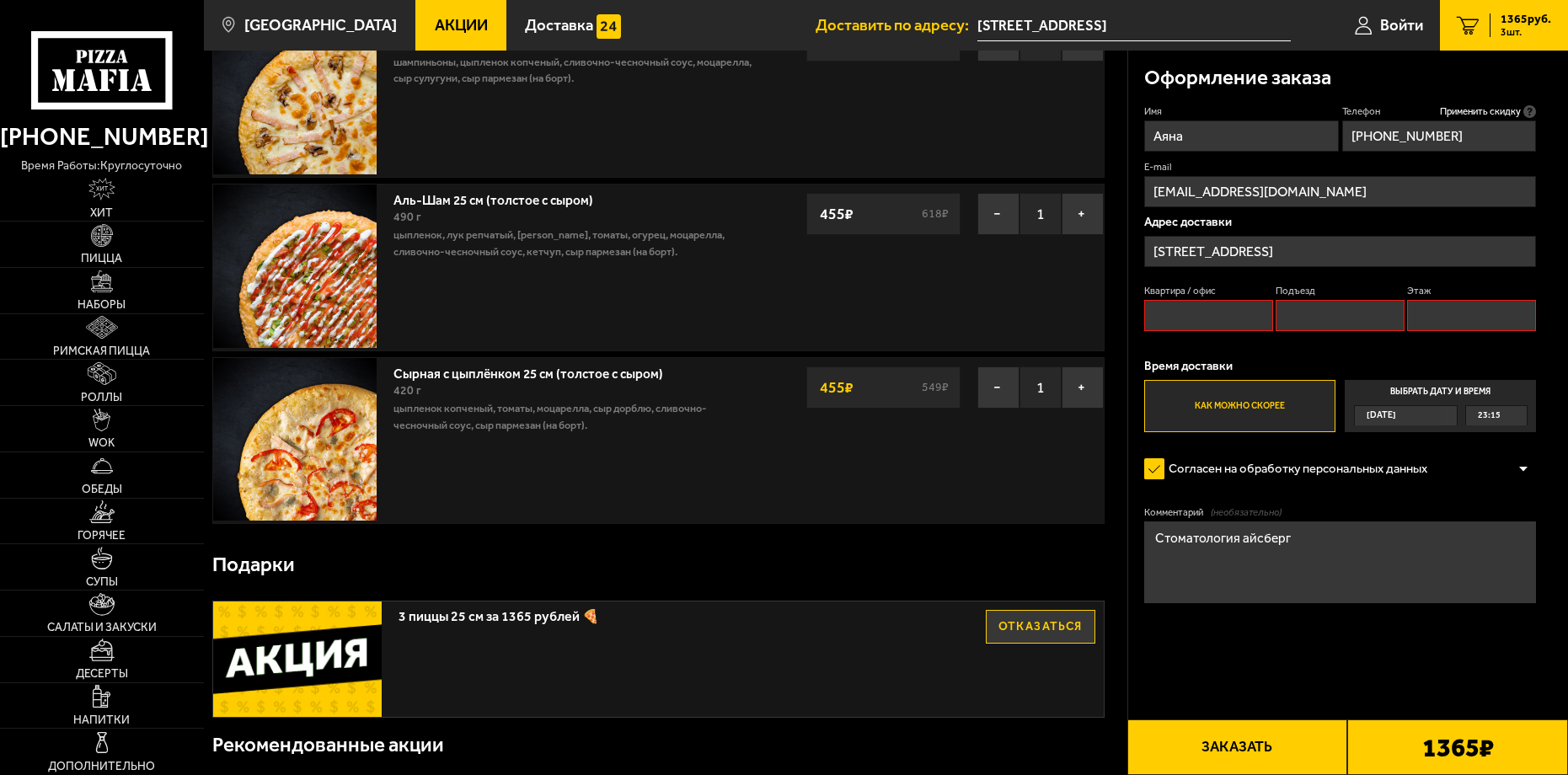
click at [1234, 322] on input "Квартира / офис" at bounding box center [1209, 315] width 129 height 31
type input "1"
click at [1320, 322] on input "Подъезд" at bounding box center [1340, 315] width 129 height 31
type input "1"
click at [1466, 320] on input "Этаж" at bounding box center [1472, 315] width 129 height 31
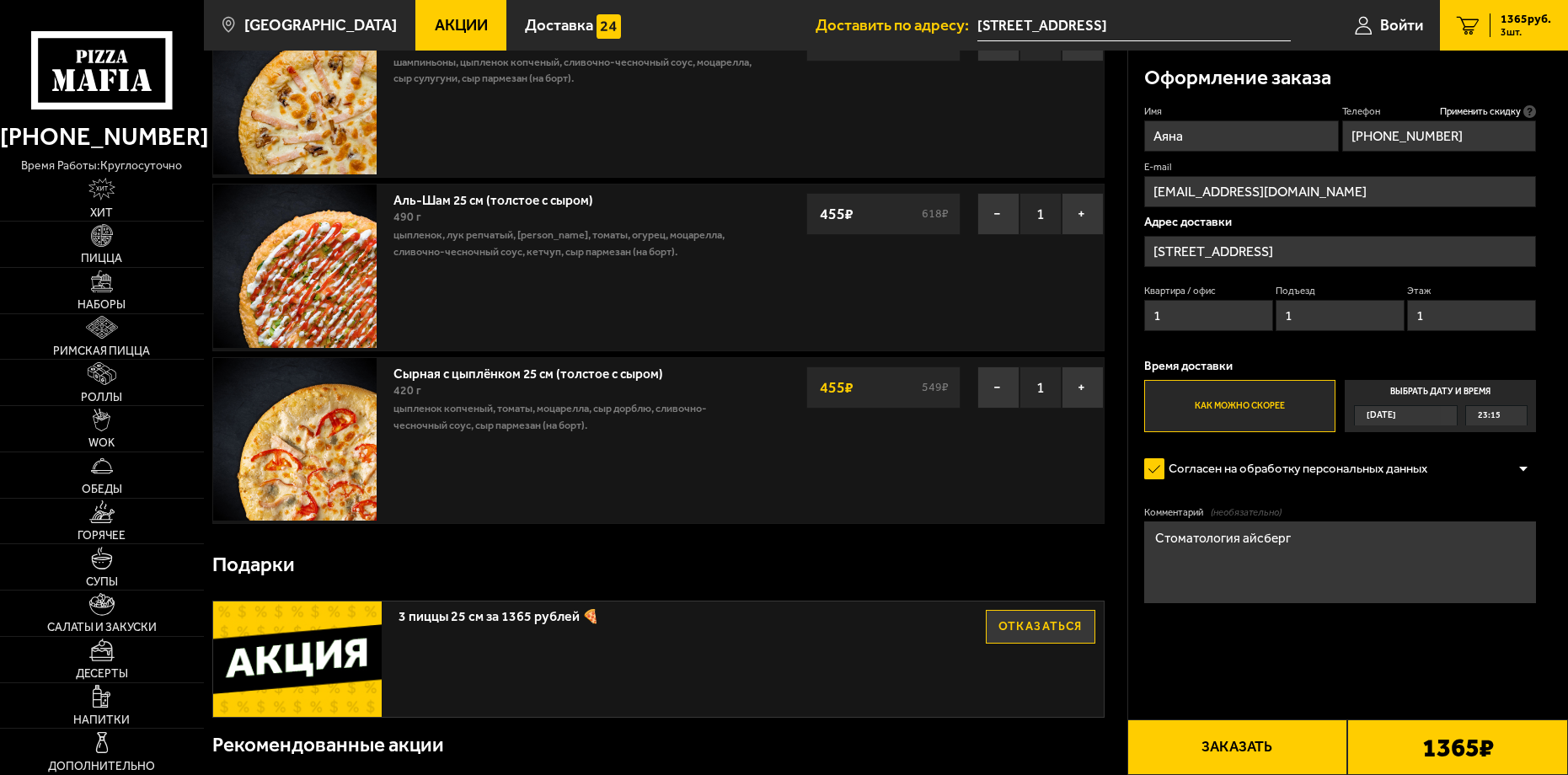
type input "1"
click at [1190, 311] on input "1" at bounding box center [1209, 315] width 129 height 31
type input "0"
click at [1318, 328] on input "1" at bounding box center [1340, 315] width 129 height 31
type input "0"
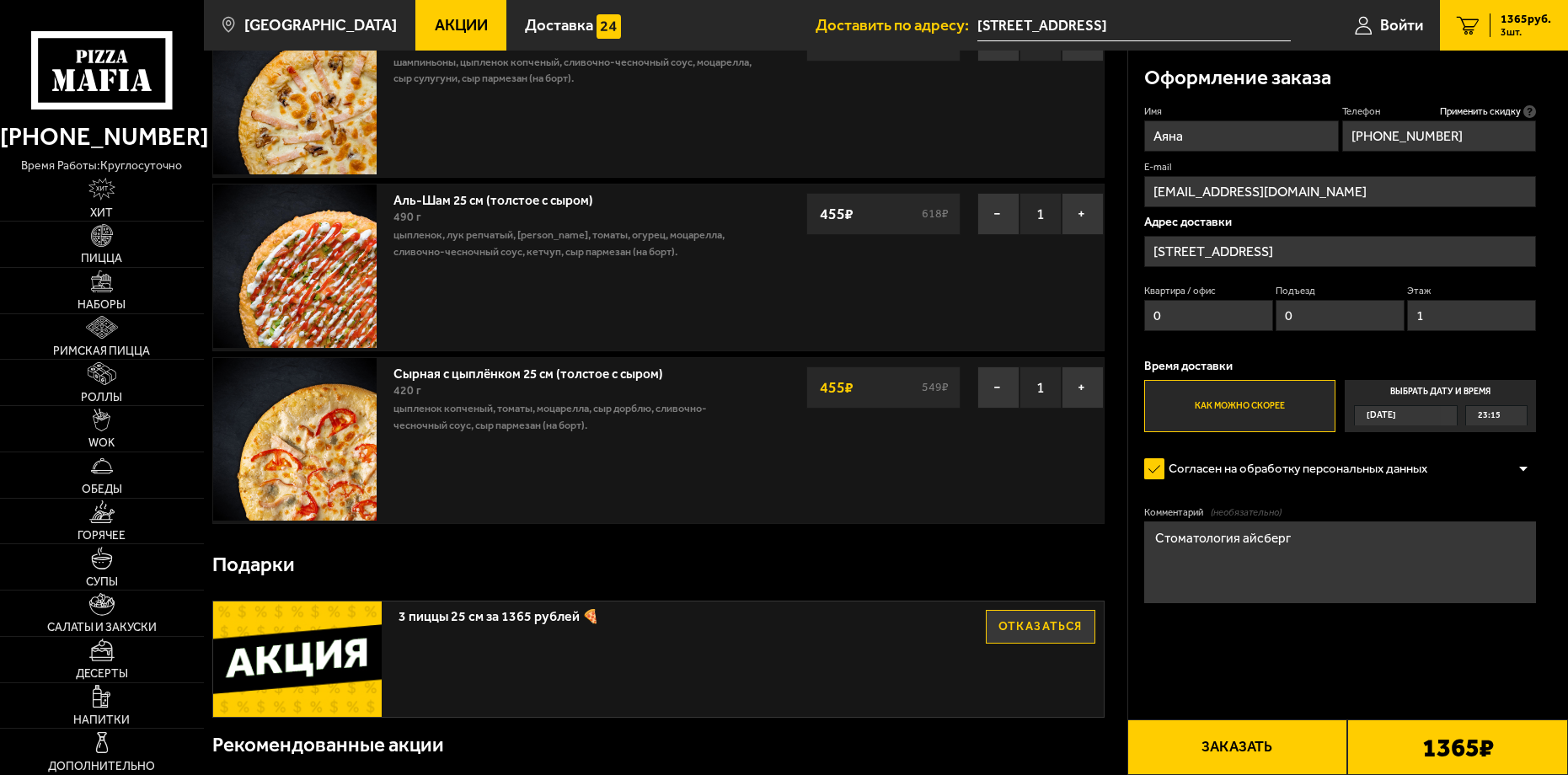
click at [1513, 323] on input "1" at bounding box center [1472, 315] width 129 height 31
type input "0"
click at [1436, 737] on b "1365 ₽" at bounding box center [1457, 748] width 72 height 27
click at [1301, 770] on button "Заказать" at bounding box center [1238, 747] width 221 height 56
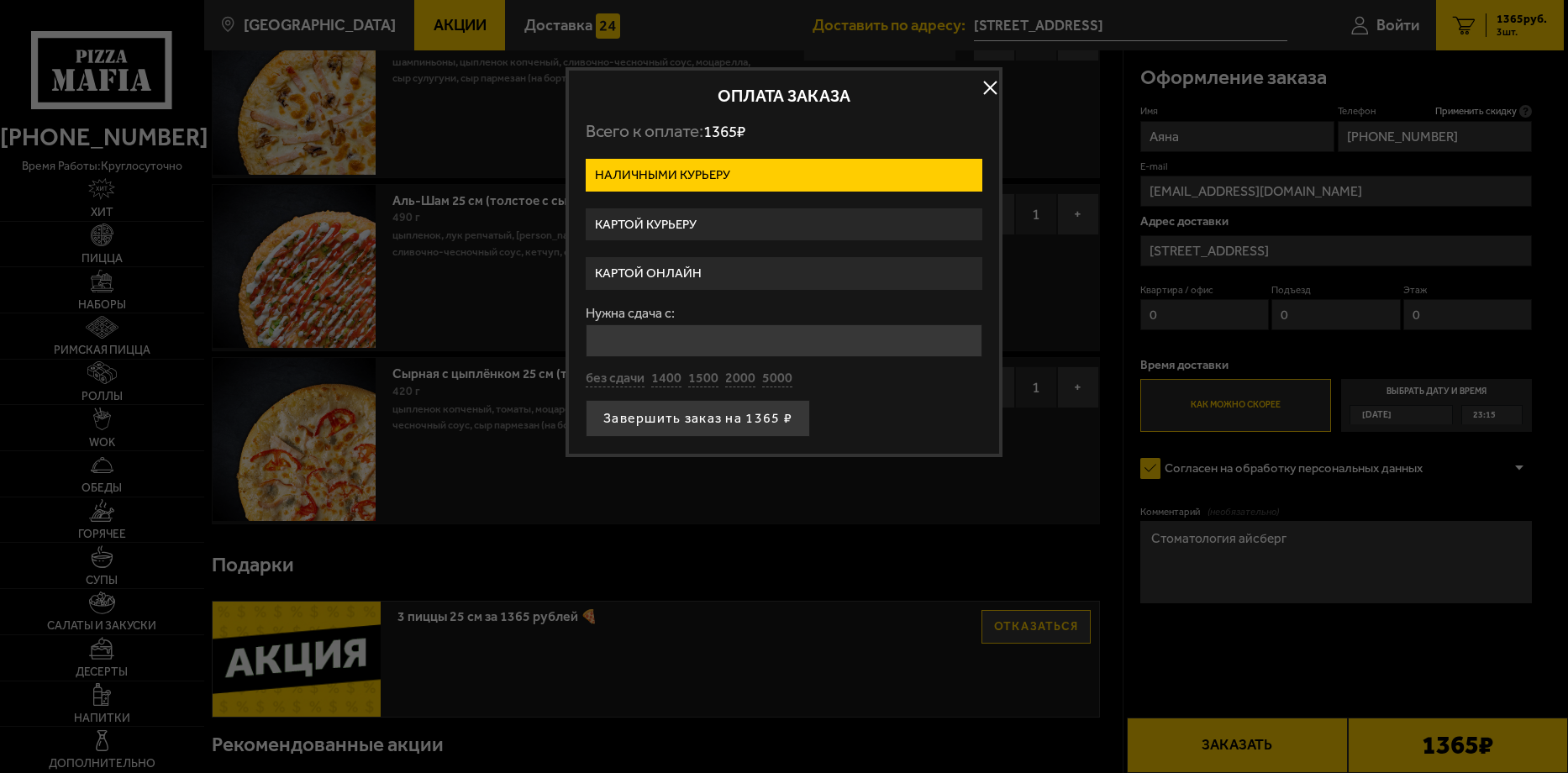
click at [708, 221] on label "Картой курьеру" at bounding box center [784, 224] width 397 height 33
click at [0, 0] on input "Картой курьеру" at bounding box center [0, 0] width 0 height 0
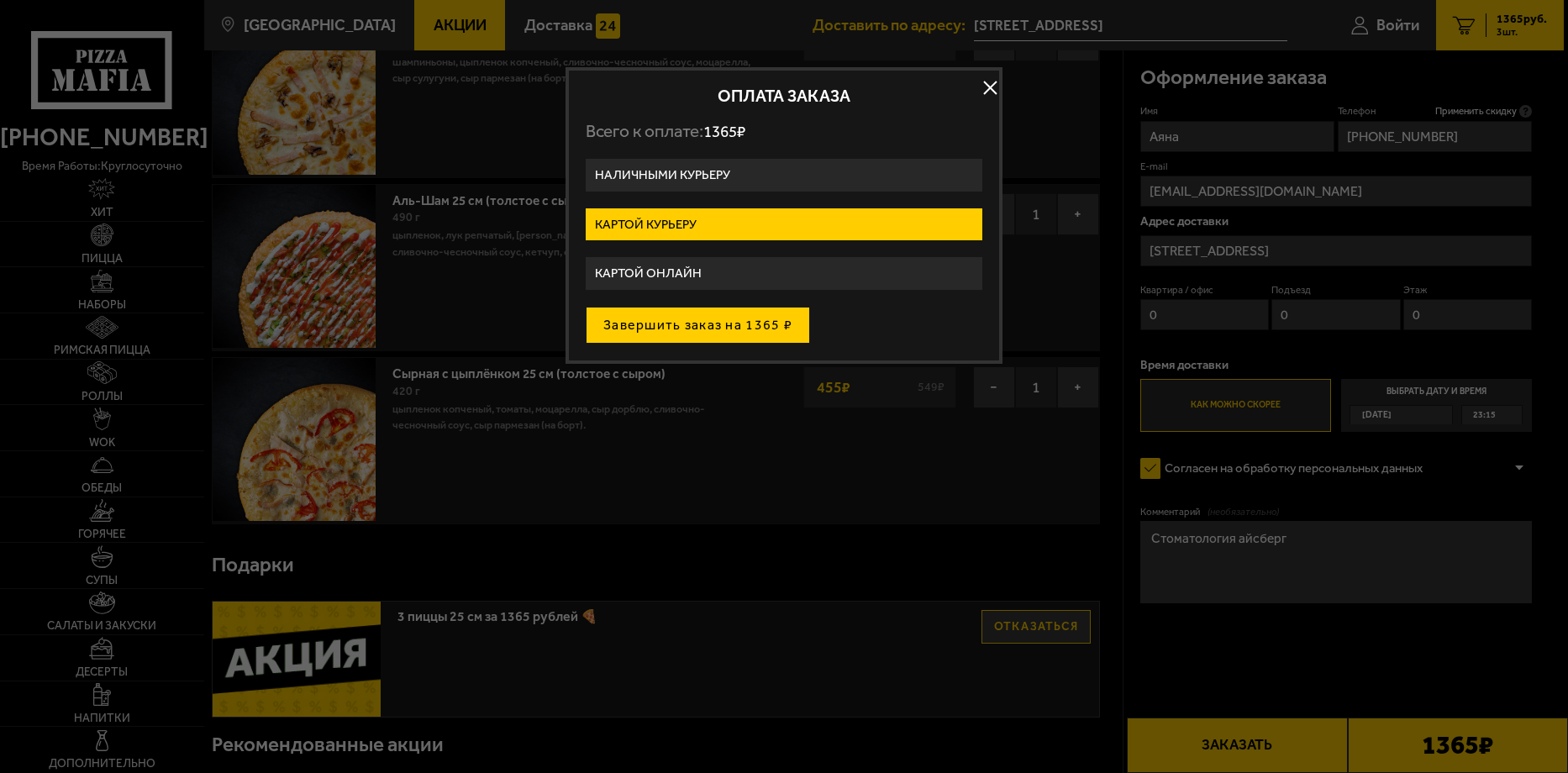
click at [739, 333] on button "Завершить заказ на 1365 ₽" at bounding box center [698, 326] width 224 height 37
